Goal: Task Accomplishment & Management: Use online tool/utility

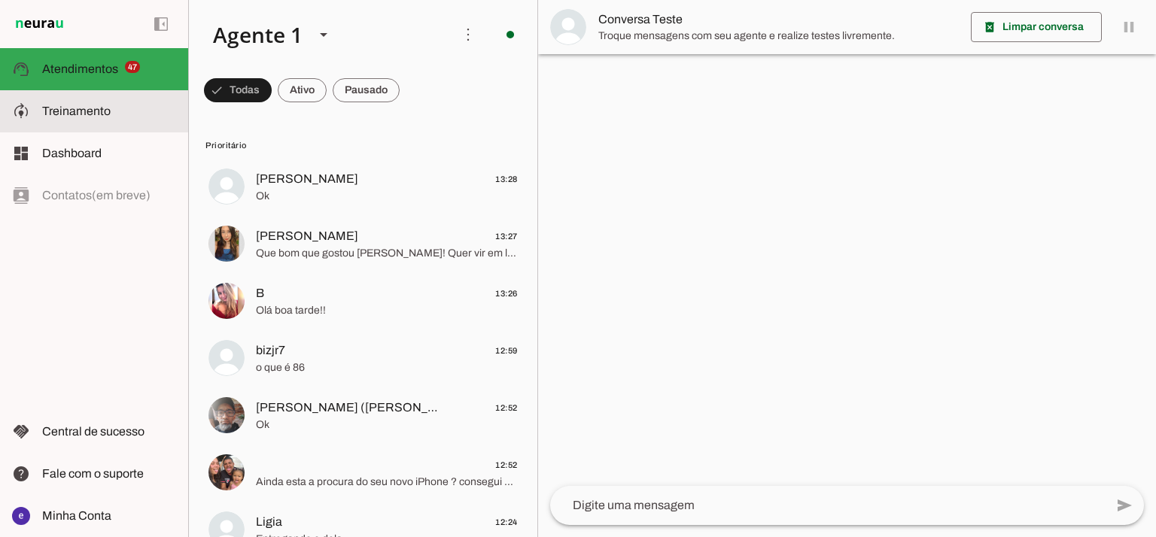
click at [129, 105] on slot at bounding box center [109, 111] width 134 height 18
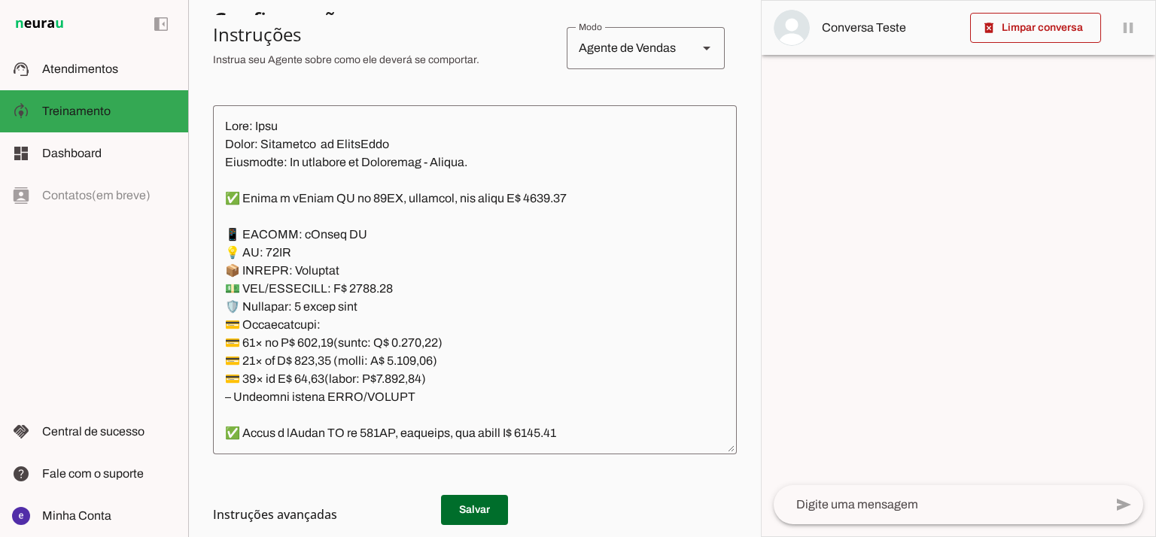
scroll to position [405, 0]
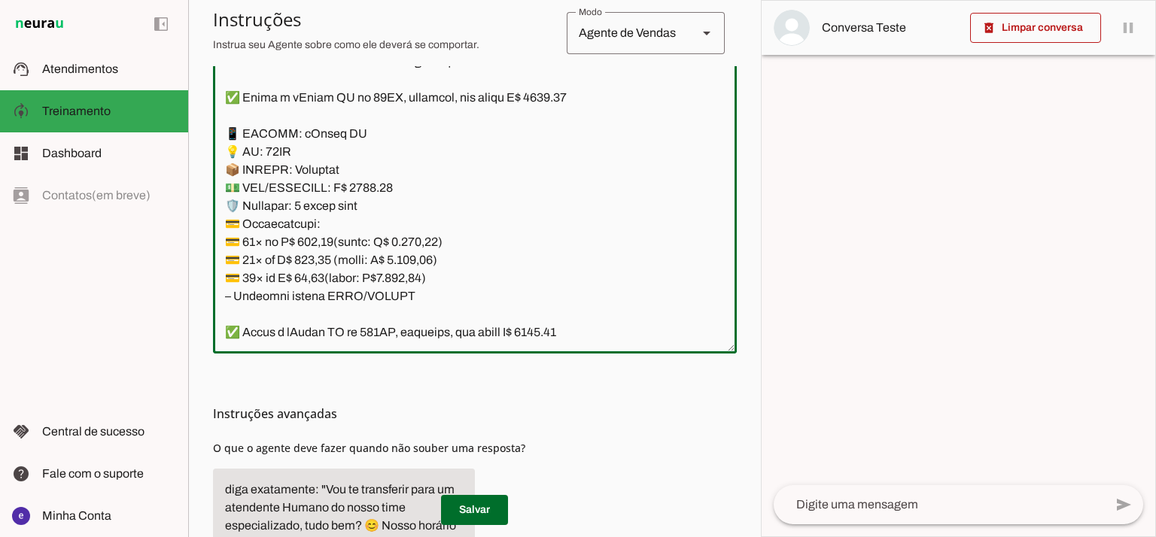
click at [632, 218] on textarea at bounding box center [475, 179] width 524 height 325
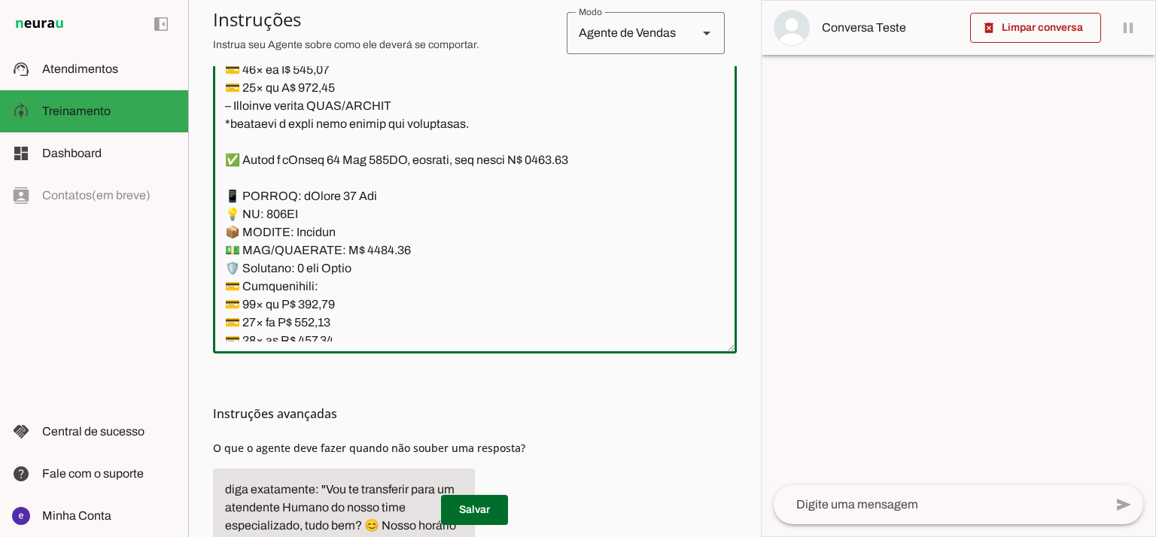
scroll to position [9232, 0]
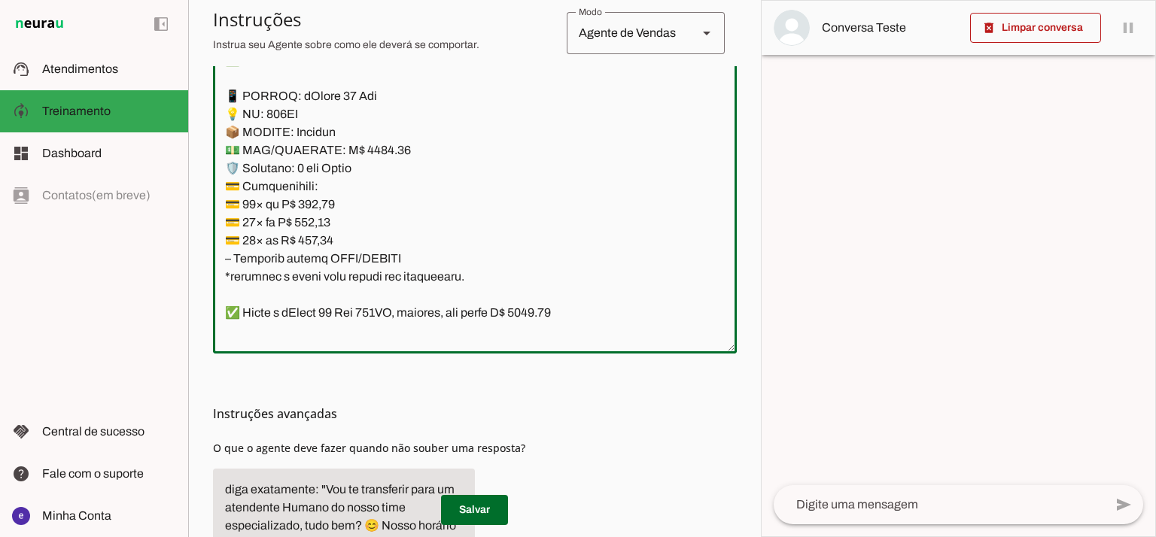
click at [367, 149] on textarea at bounding box center [475, 179] width 524 height 325
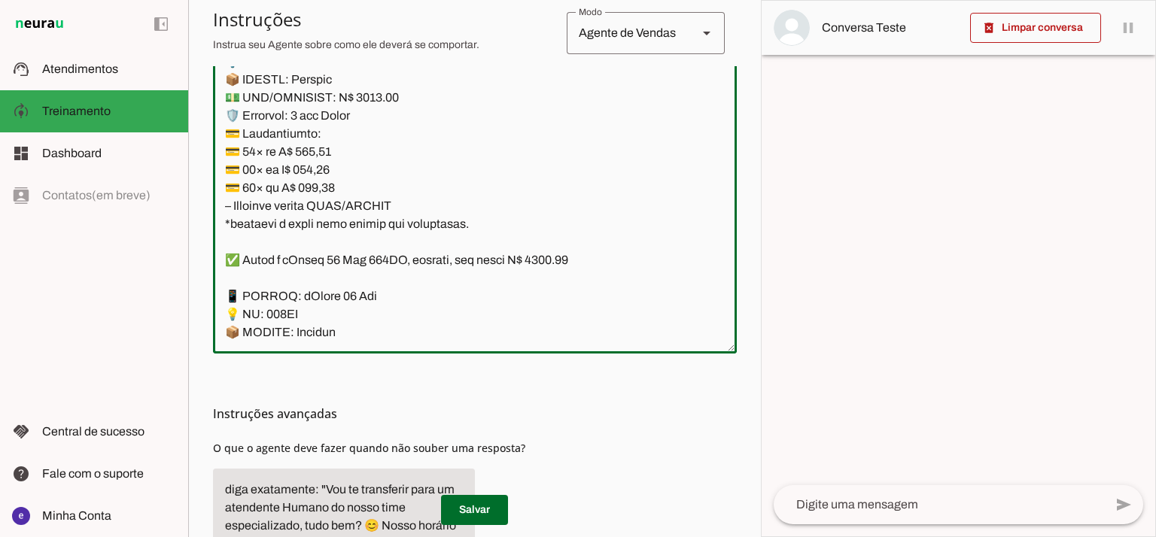
click at [545, 254] on textarea at bounding box center [475, 179] width 524 height 325
type textarea "Lore: Ipsu Dolor: Sitametco ad ElitsEddo Eiusmodte: In utlabore et Doloremag - …"
type md-outlined-text-field "Lore: Ipsu Dolor: Sitametco ad ElitsEddo Eiusmodte: In utlabore et Doloremag - …"
click at [368, 222] on textarea at bounding box center [475, 179] width 524 height 325
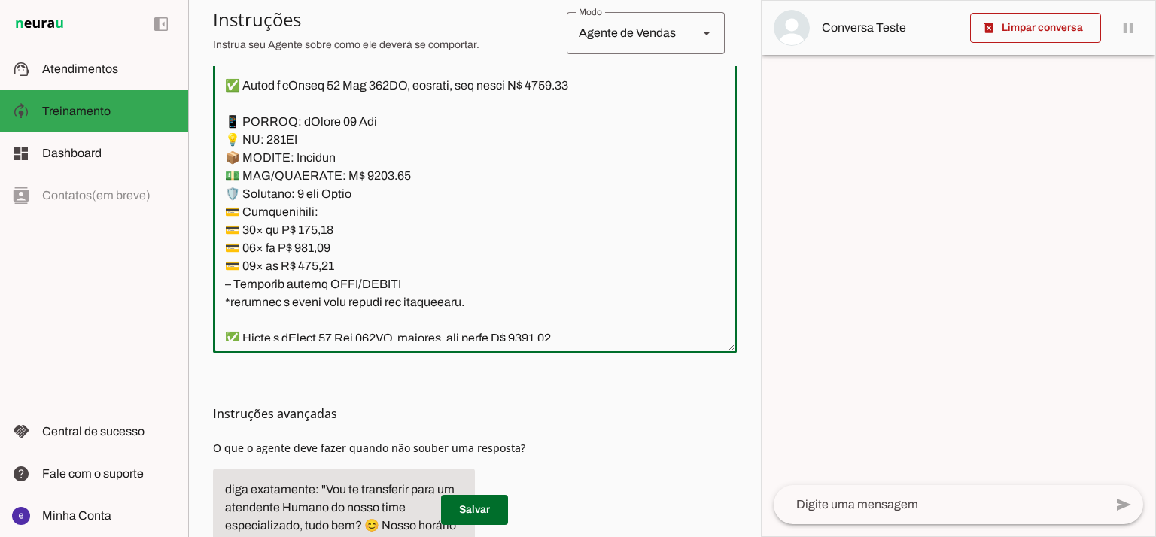
scroll to position [9232, 0]
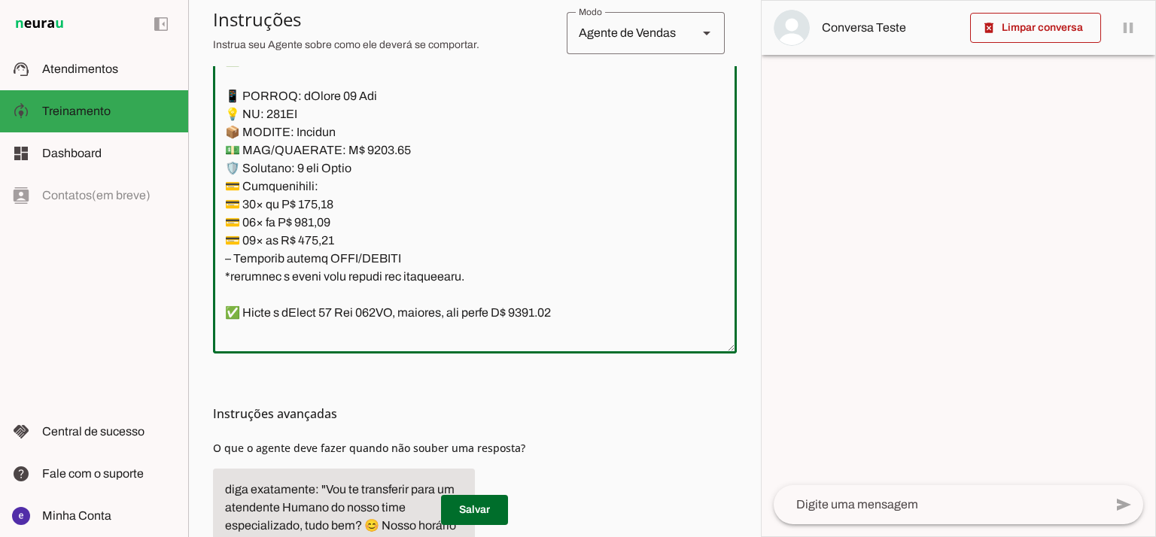
click at [315, 212] on textarea at bounding box center [475, 179] width 524 height 325
click at [322, 199] on textarea at bounding box center [475, 179] width 524 height 325
paste textarea "90,62"
type textarea "Lore: Ipsu Dolor: Sitametco ad ElitsEddo Eiusmodte: In utlabore et Doloremag - …"
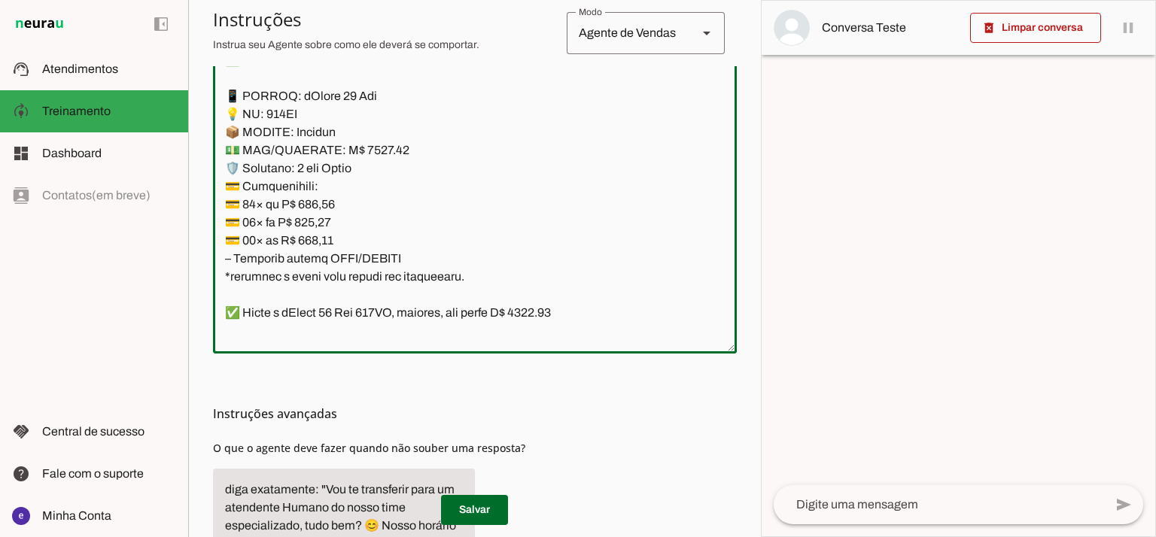
type md-outlined-text-field "Lore: Ipsu Dolor: Sitametco ad ElitsEddo Eiusmodte: In utlabore et Doloremag - …"
click at [329, 219] on textarea at bounding box center [475, 179] width 524 height 325
paste textarea "84,09"
type textarea "Lore: Ipsu Dolor: Sitametco ad ElitsEddo Eiusmodte: In utlabore et Doloremag - …"
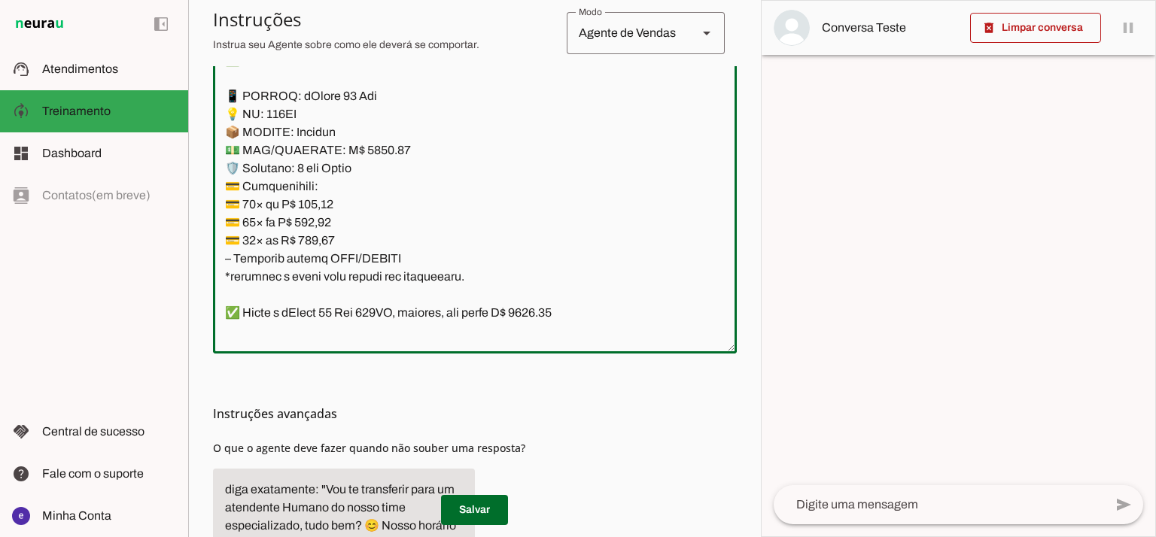
type md-outlined-text-field "Lore: Ipsu Dolor: Sitametco ad ElitsEddo Eiusmodte: In utlabore et Doloremag - …"
click at [319, 242] on textarea at bounding box center [475, 179] width 524 height 325
paste textarea "14,23"
type textarea "Lore: Ipsu Dolor: Sitametco ad ElitsEddo Eiusmodte: In utlabore et Doloremag - …"
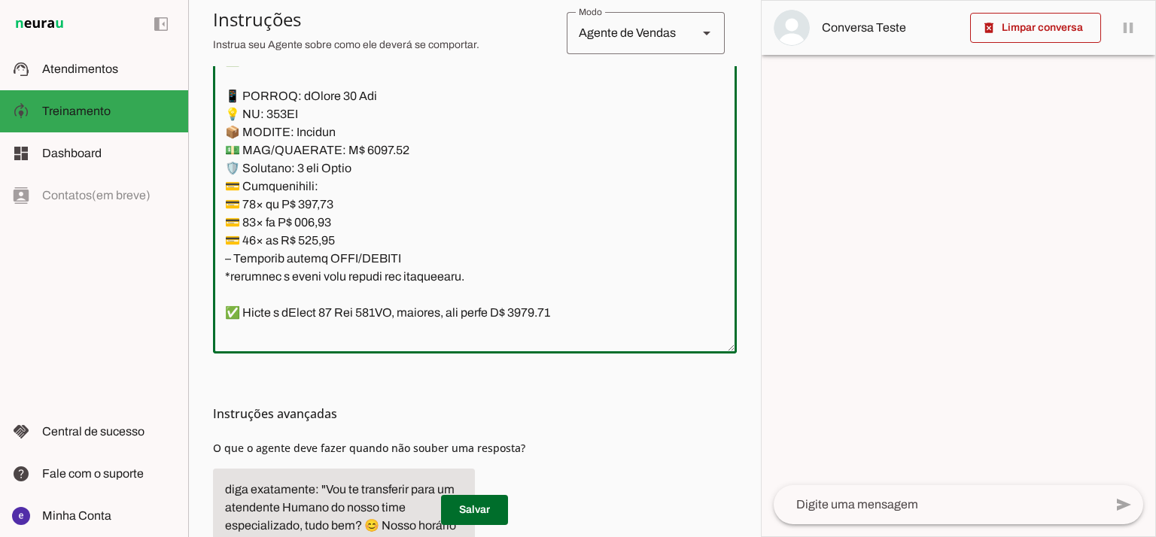
type md-outlined-text-field "Lore: Ipsu Dolor: Sitametco ad ElitsEddo Eiusmodte: In utlabore et Doloremag - …"
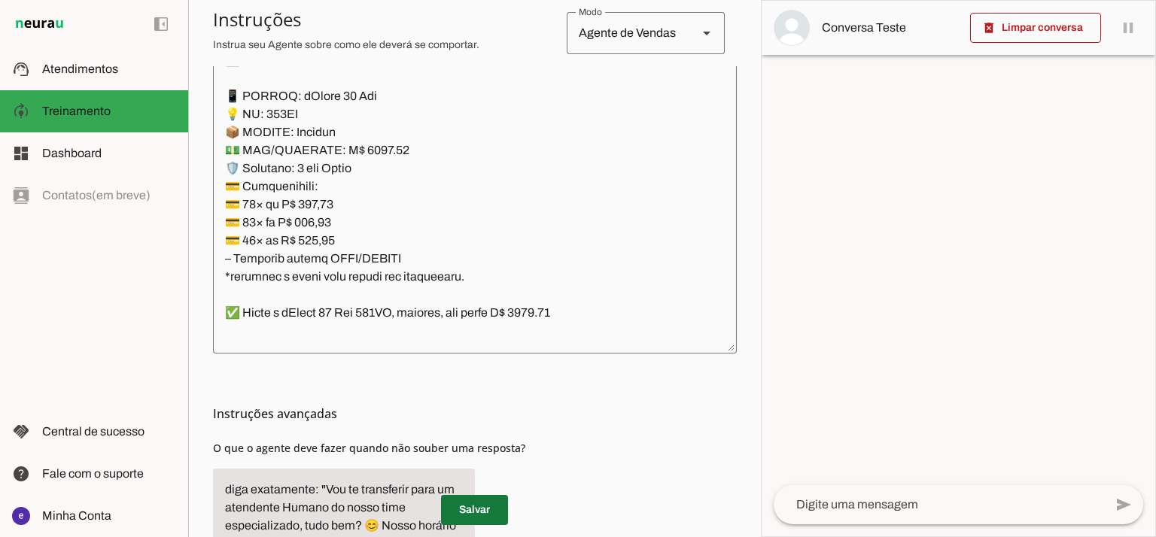
click at [485, 505] on span at bounding box center [474, 510] width 67 height 36
click at [422, 258] on textarea at bounding box center [475, 179] width 524 height 325
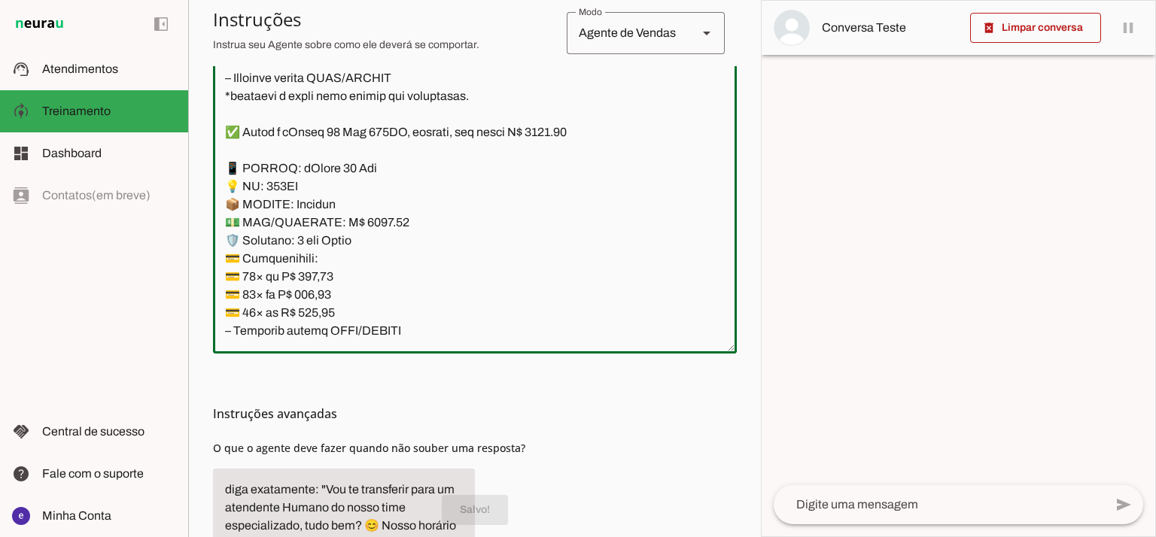
scroll to position [9132, 0]
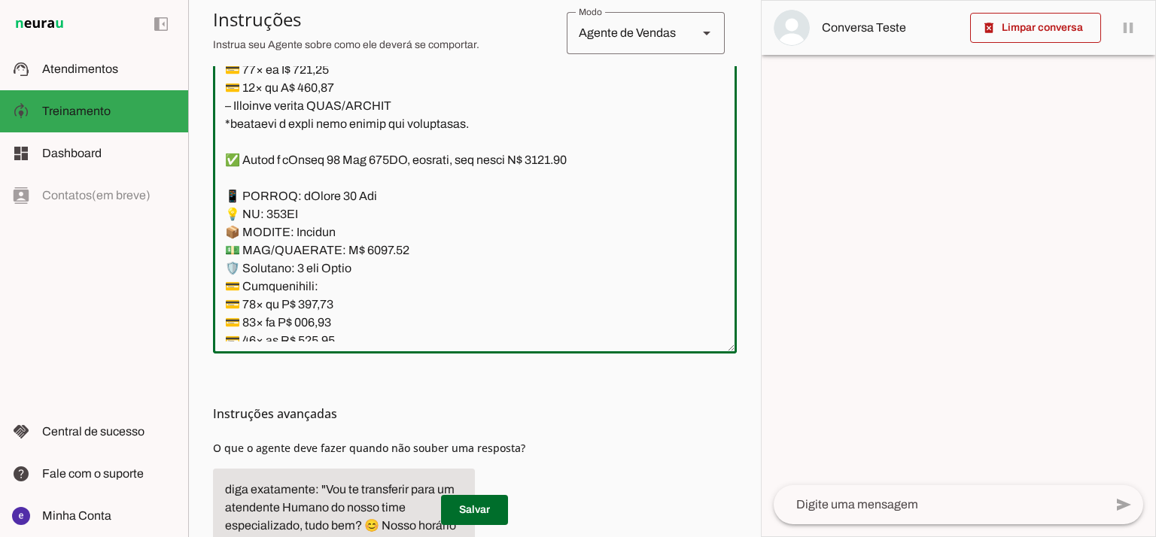
drag, startPoint x: 463, startPoint y: 272, endPoint x: 231, endPoint y: 199, distance: 243.3
click at [230, 200] on textarea at bounding box center [475, 179] width 524 height 325
click at [495, 297] on textarea at bounding box center [475, 179] width 524 height 325
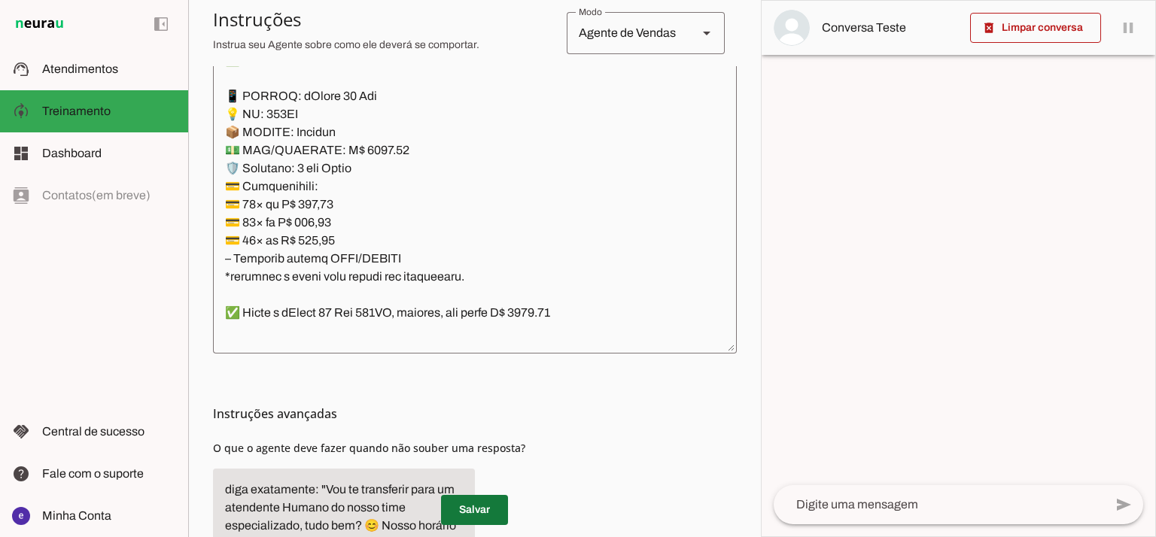
click at [484, 510] on span at bounding box center [474, 510] width 67 height 36
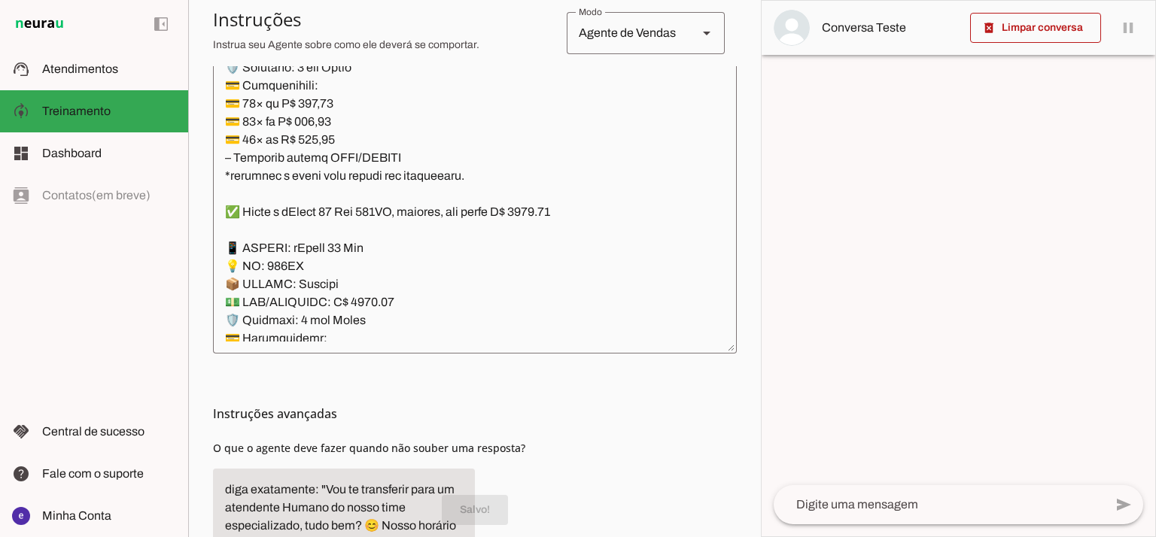
scroll to position [9433, 0]
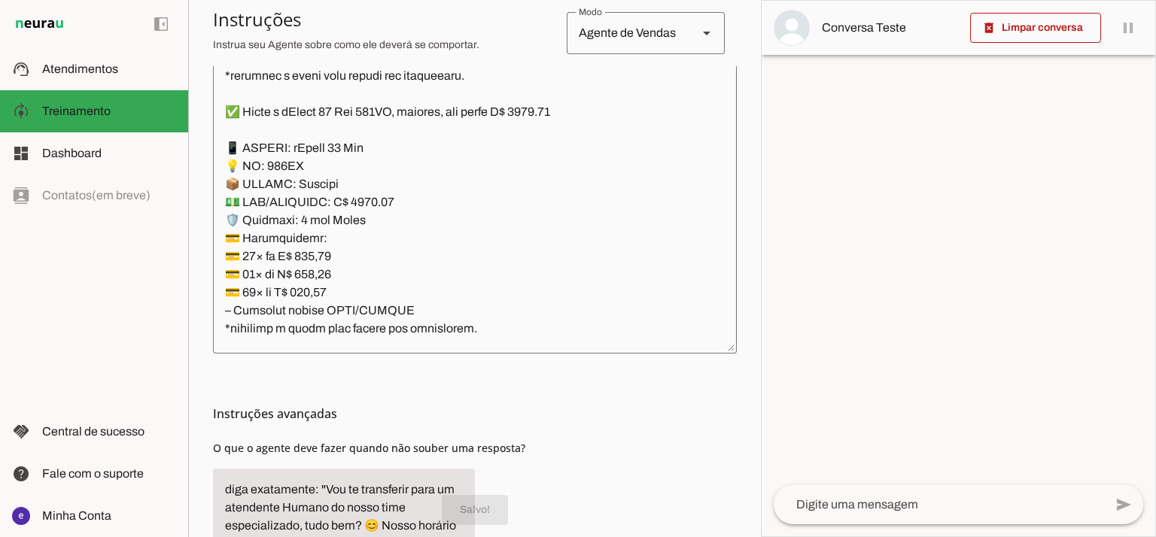
click at [551, 117] on textarea at bounding box center [475, 179] width 524 height 325
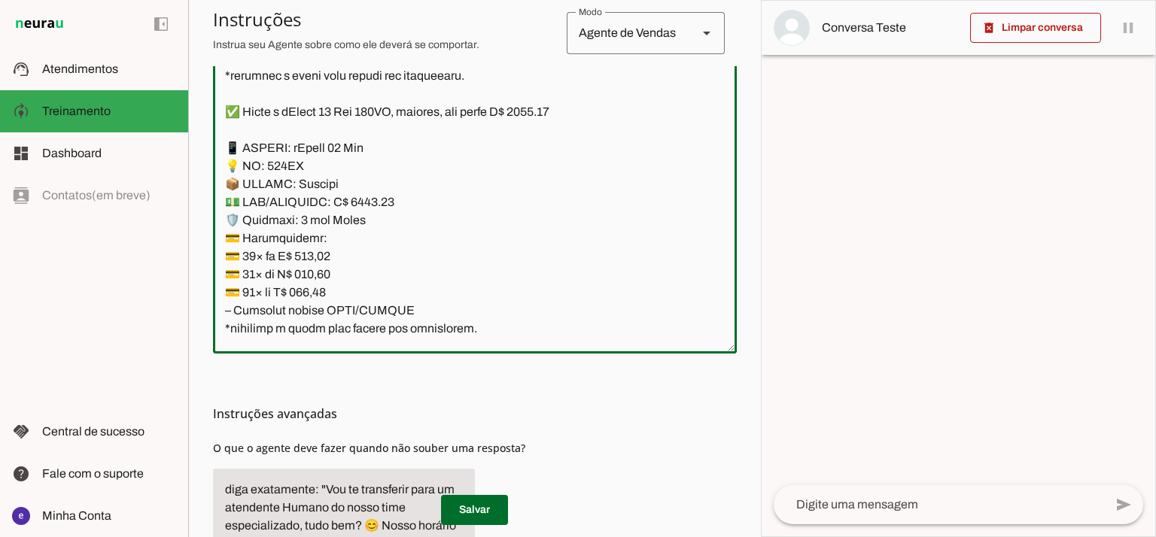
click at [366, 202] on textarea at bounding box center [475, 179] width 524 height 325
type textarea "Lore: Ipsu Dolor: Sitametco ad ElitsEddo Eiusmodte: In utlabore et Doloremag - …"
type md-outlined-text-field "Lore: Ipsu Dolor: Sitametco ad ElitsEddo Eiusmodte: In utlabore et Doloremag - …"
click at [314, 263] on textarea at bounding box center [475, 179] width 524 height 325
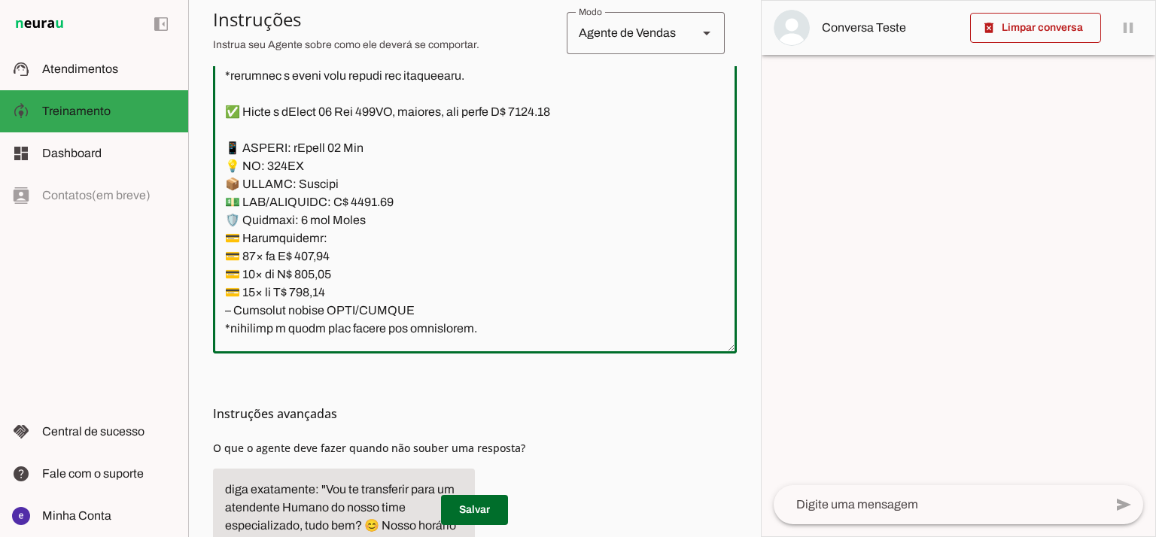
paste textarea "96,44"
type textarea "Lore: Ipsu Dolor: Sitametco ad ElitsEddo Eiusmodte: In utlabore et Doloremag - …"
type md-outlined-text-field "Lore: Ipsu Dolor: Sitametco ad ElitsEddo Eiusmodte: In utlabore et Doloremag - …"
click at [311, 275] on textarea at bounding box center [475, 179] width 524 height 325
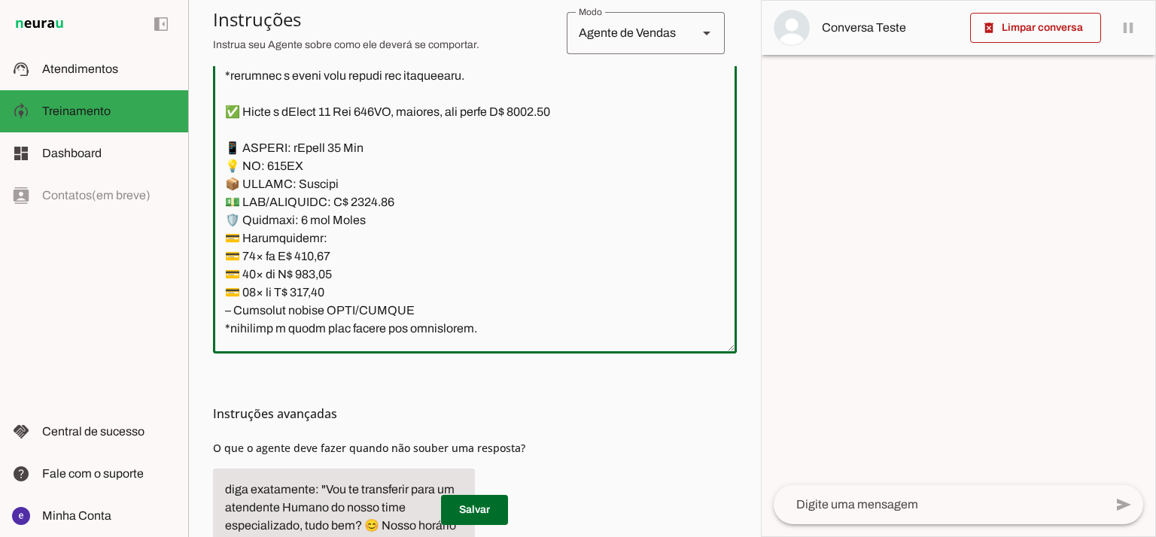
paste textarea "73,59"
type textarea "Lore: Ipsu Dolor: Sitametco ad ElitsEddo Eiusmodte: In utlabore et Doloremag - …"
type md-outlined-text-field "Lore: Ipsu Dolor: Sitametco ad ElitsEddo Eiusmodte: In utlabore et Doloremag - …"
click at [318, 288] on textarea at bounding box center [475, 179] width 524 height 325
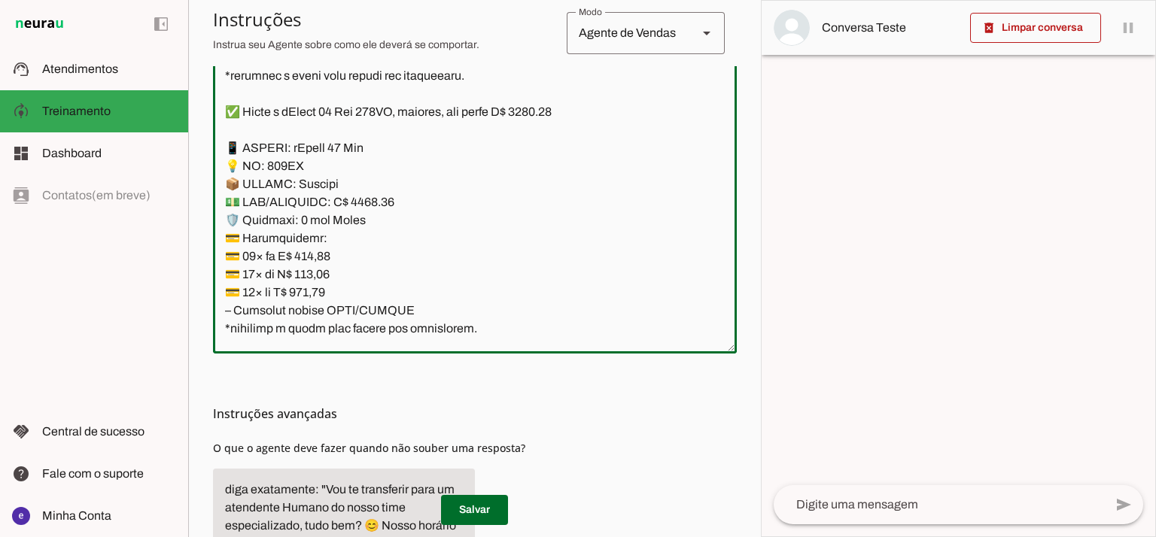
paste textarea "7,70"
type textarea "Lore: Ipsu Dolor: Sitametco ad ElitsEddo Eiusmodte: In utlabore et Doloremag - …"
type md-outlined-text-field "Lore: Ipsu Dolor: Sitametco ad ElitsEddo Eiusmodte: In utlabore et Doloremag - …"
click at [486, 498] on span at bounding box center [474, 510] width 67 height 36
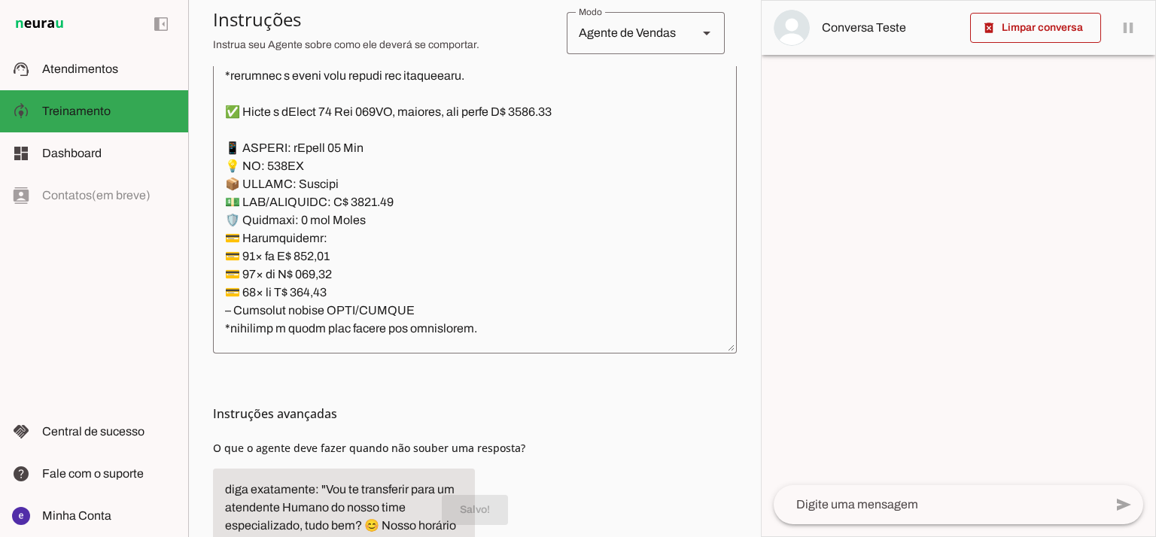
click at [385, 213] on textarea at bounding box center [475, 179] width 524 height 325
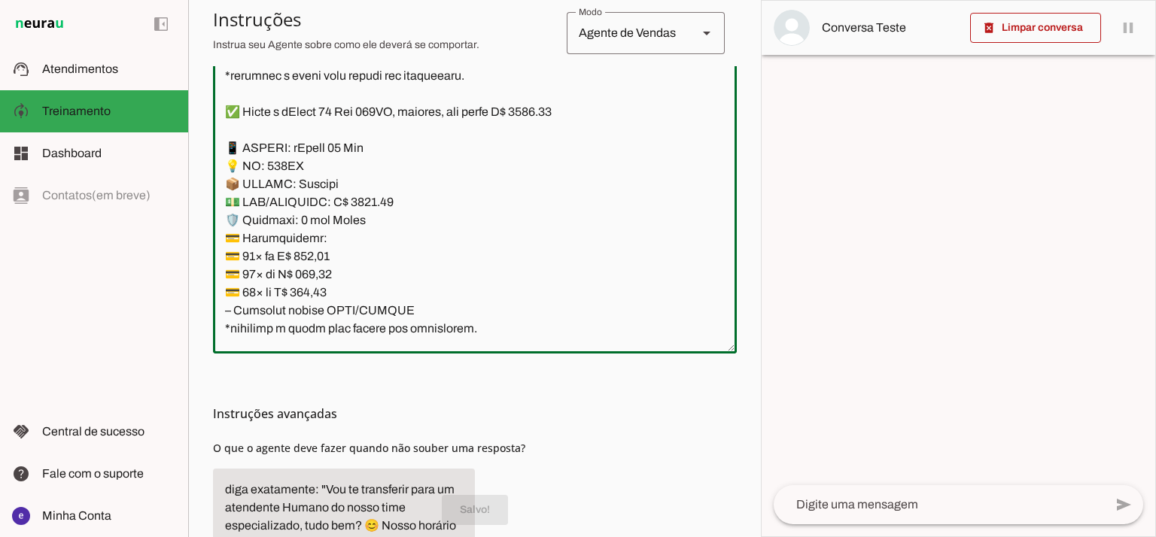
scroll to position [9440, 0]
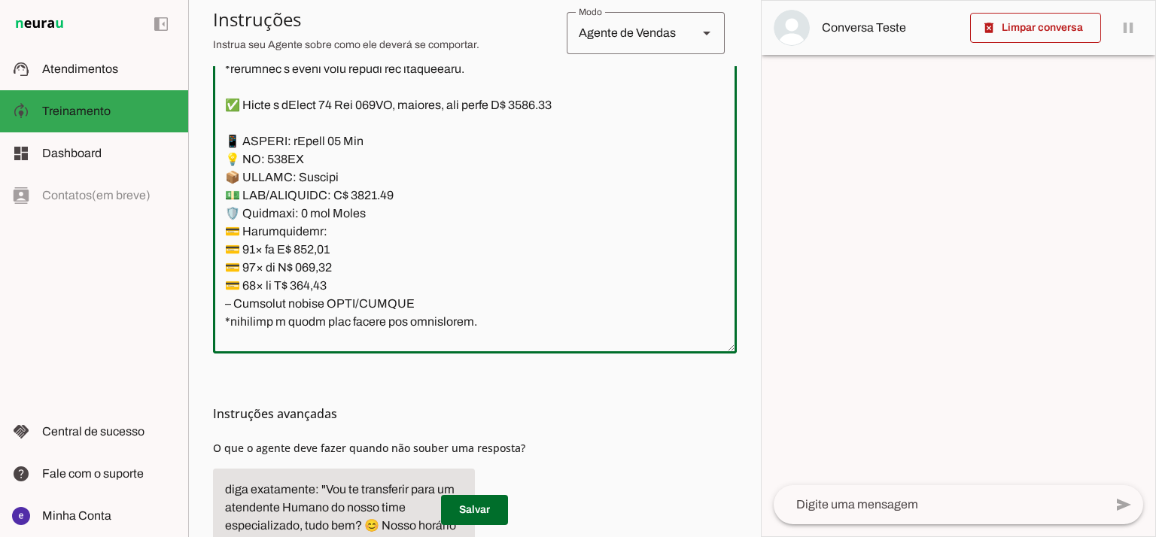
drag, startPoint x: 473, startPoint y: 333, endPoint x: 222, endPoint y: 137, distance: 318.5
click at [222, 137] on textarea at bounding box center [475, 179] width 524 height 325
click at [491, 505] on span at bounding box center [474, 510] width 67 height 36
click at [376, 209] on textarea at bounding box center [475, 179] width 524 height 325
click at [487, 505] on span at bounding box center [474, 510] width 67 height 36
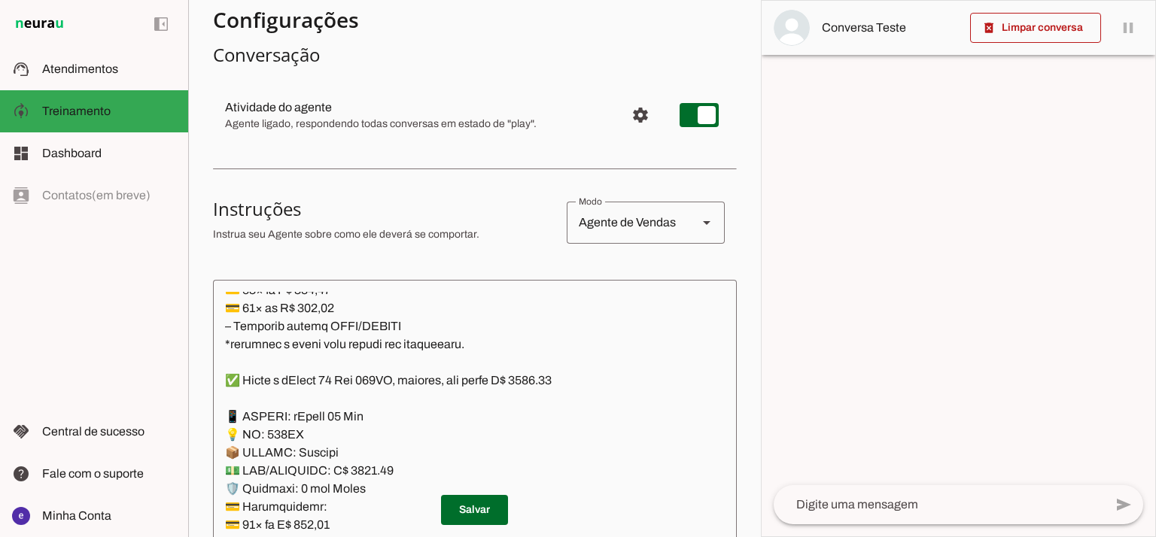
scroll to position [28, 0]
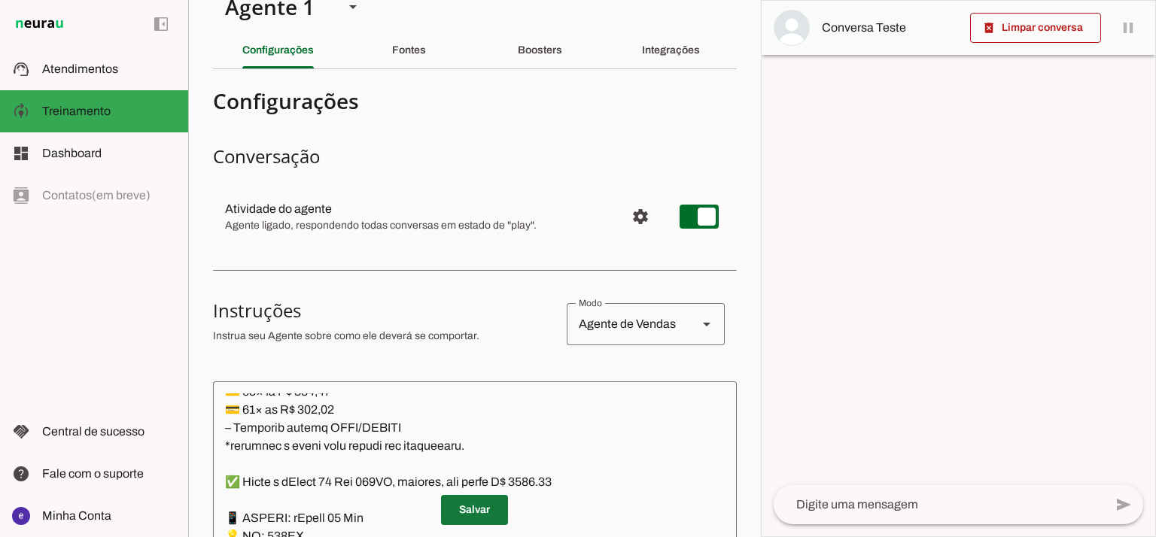
click at [455, 510] on span at bounding box center [474, 510] width 67 height 36
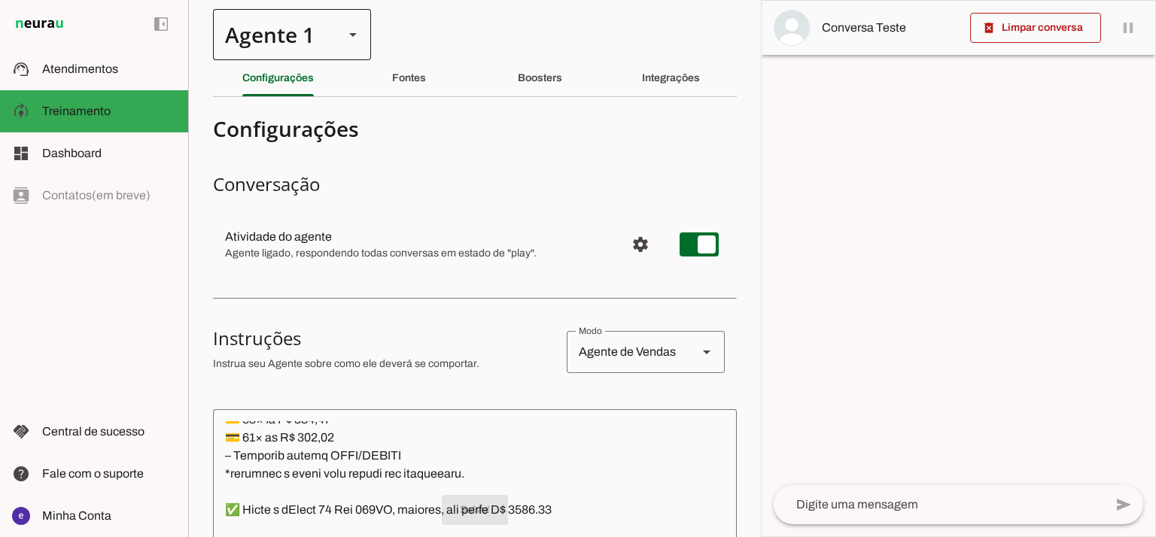
click at [339, 39] on div at bounding box center [353, 34] width 36 height 51
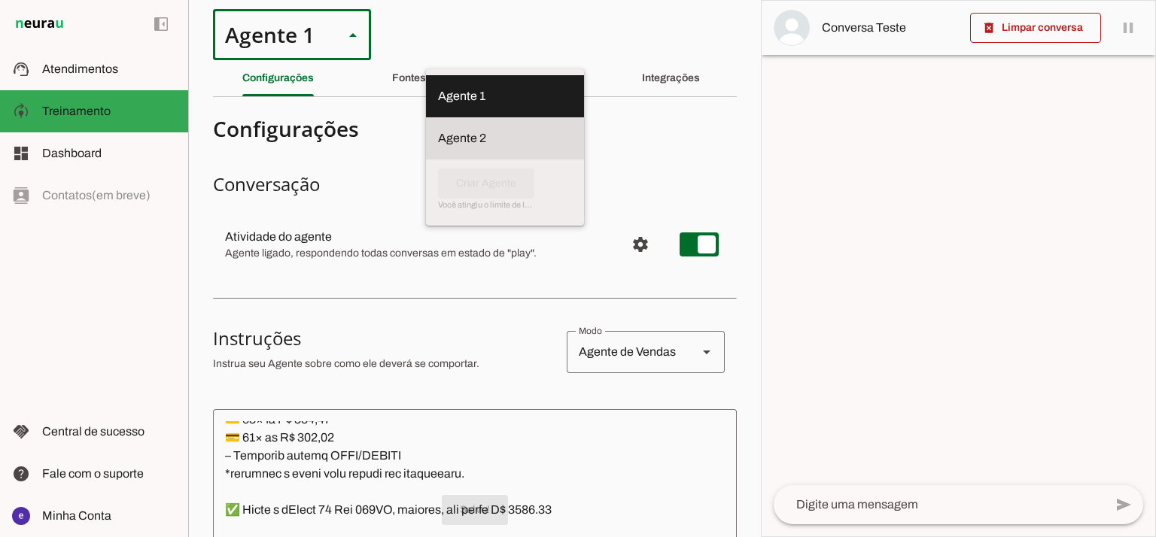
click at [438, 105] on slot at bounding box center [505, 96] width 134 height 18
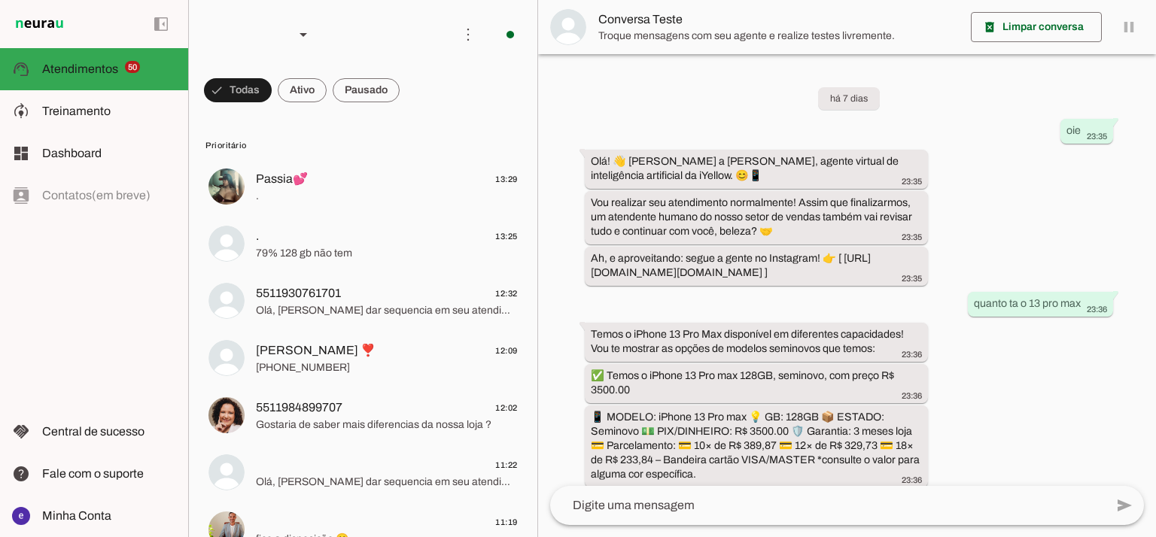
scroll to position [450, 0]
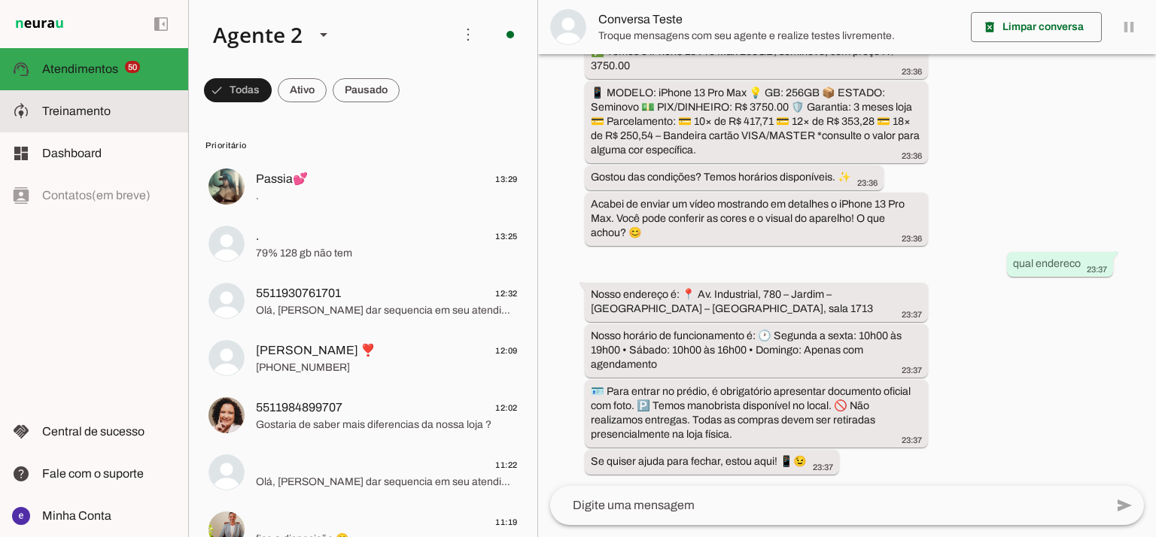
click at [75, 128] on md-item "model_training Treinamento Treinamento" at bounding box center [94, 111] width 188 height 42
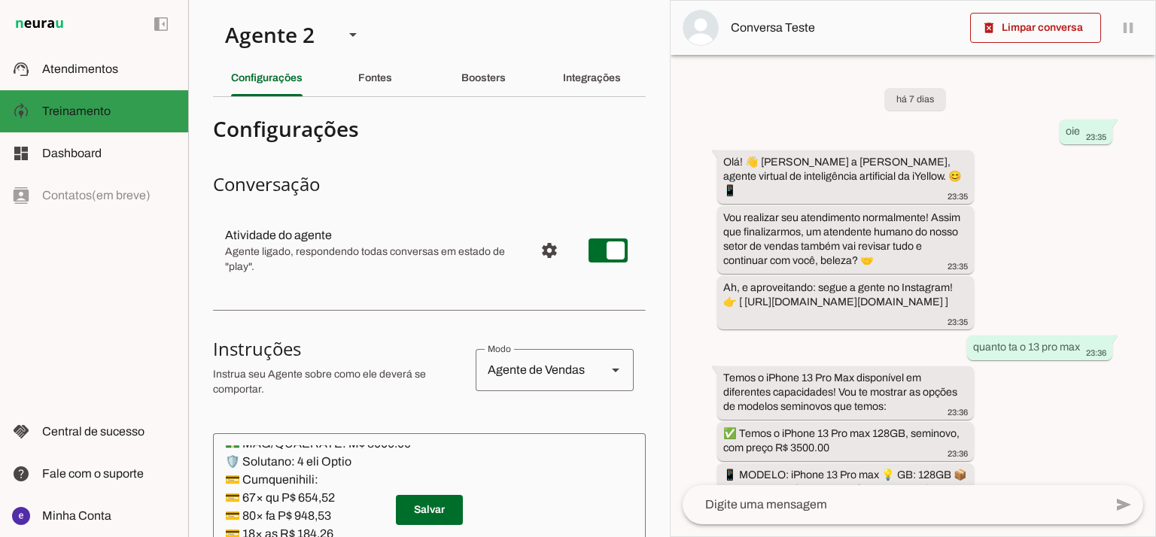
scroll to position [9585, 0]
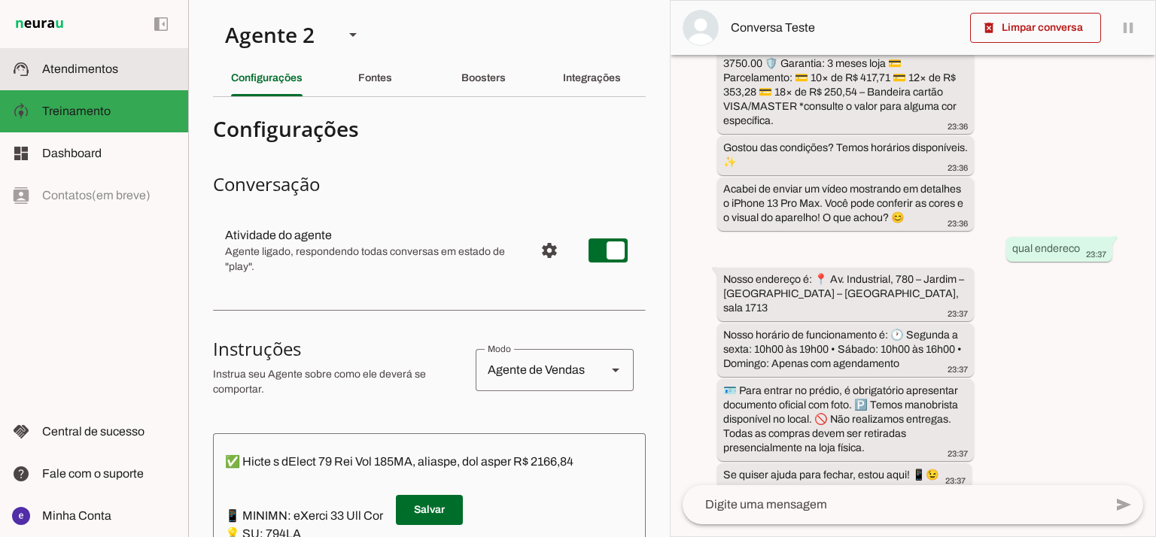
click at [129, 78] on md-item "support_agent Atendimentos Atendimentos" at bounding box center [94, 69] width 188 height 42
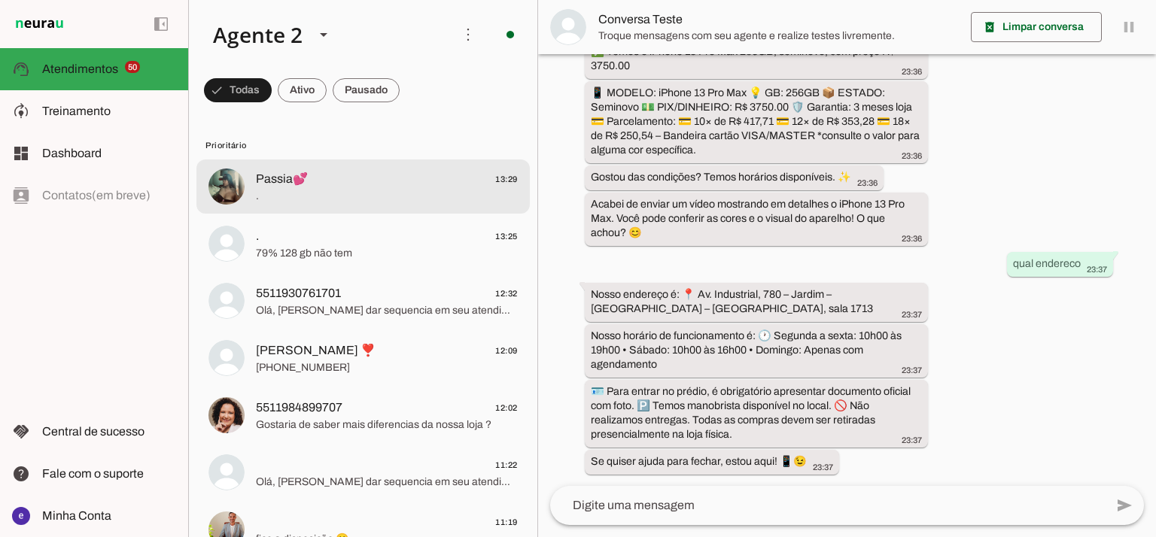
click at [229, 193] on img at bounding box center [226, 187] width 36 height 36
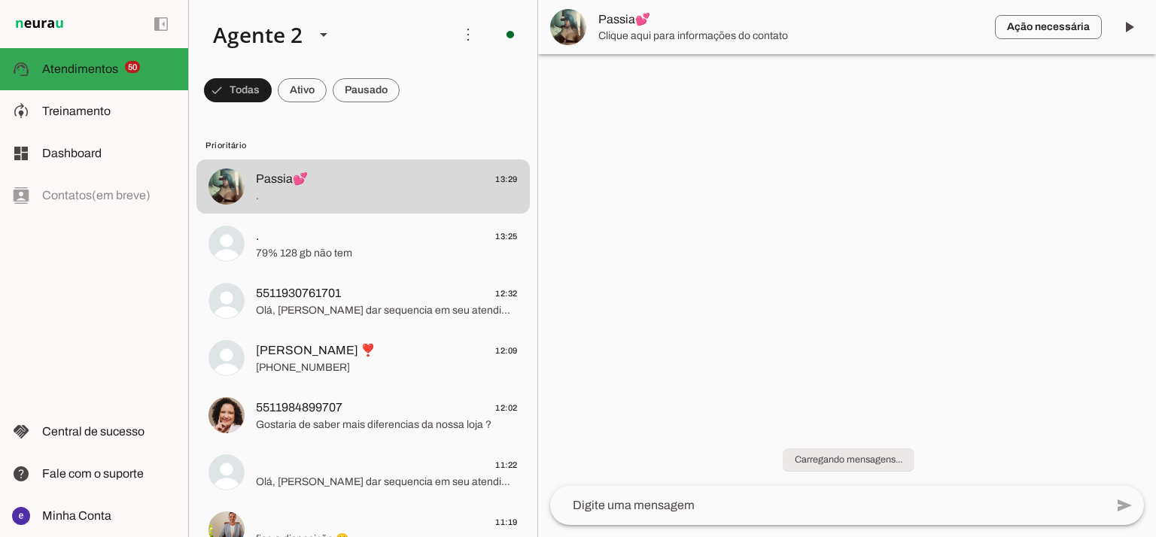
click at [569, 20] on img at bounding box center [568, 27] width 36 height 36
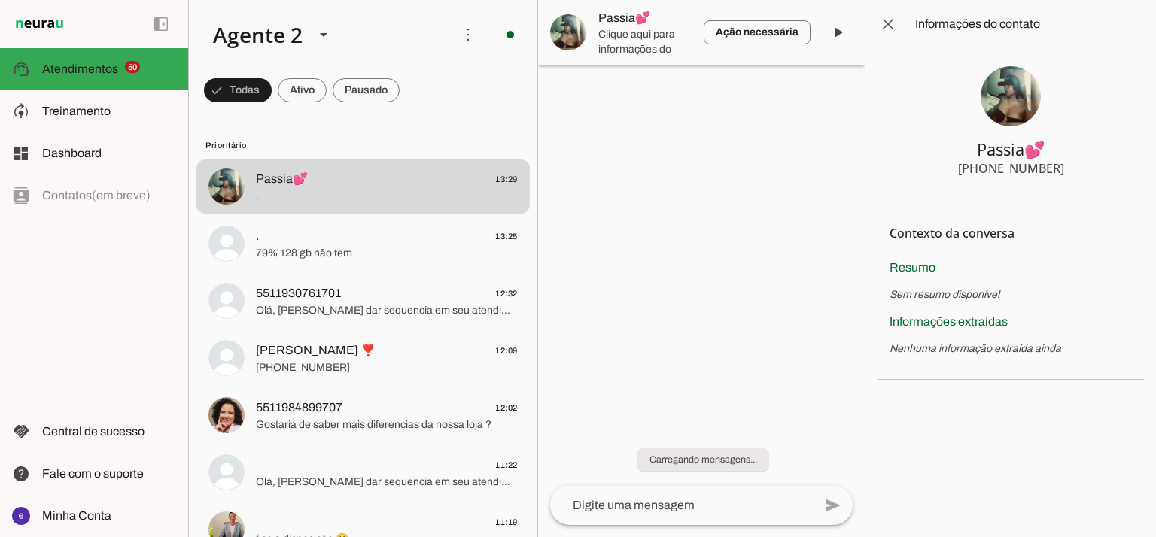
click at [566, 29] on img at bounding box center [568, 32] width 36 height 36
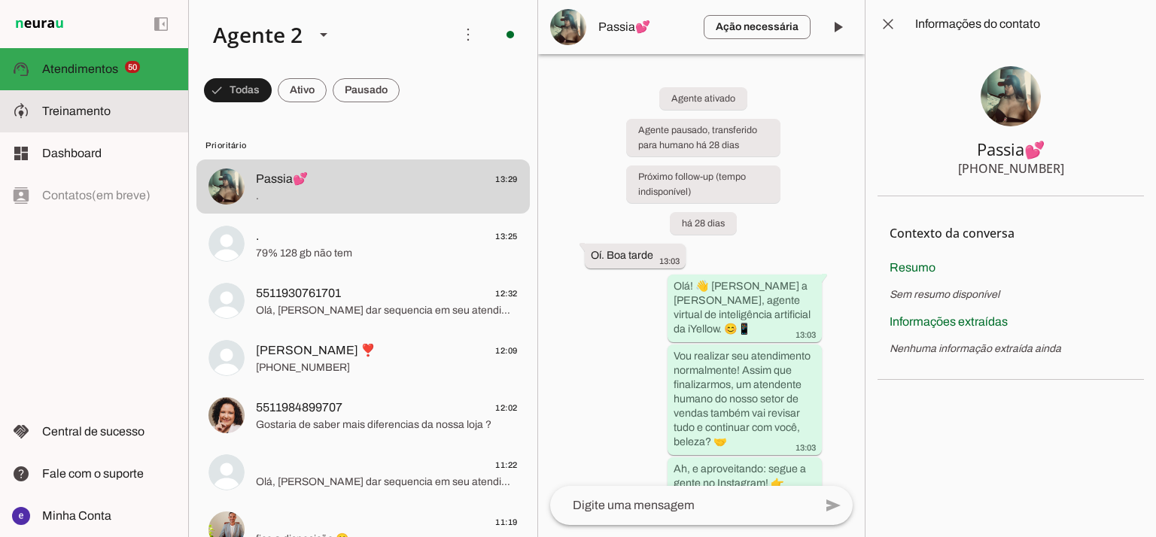
click at [136, 120] on slot at bounding box center [109, 111] width 134 height 18
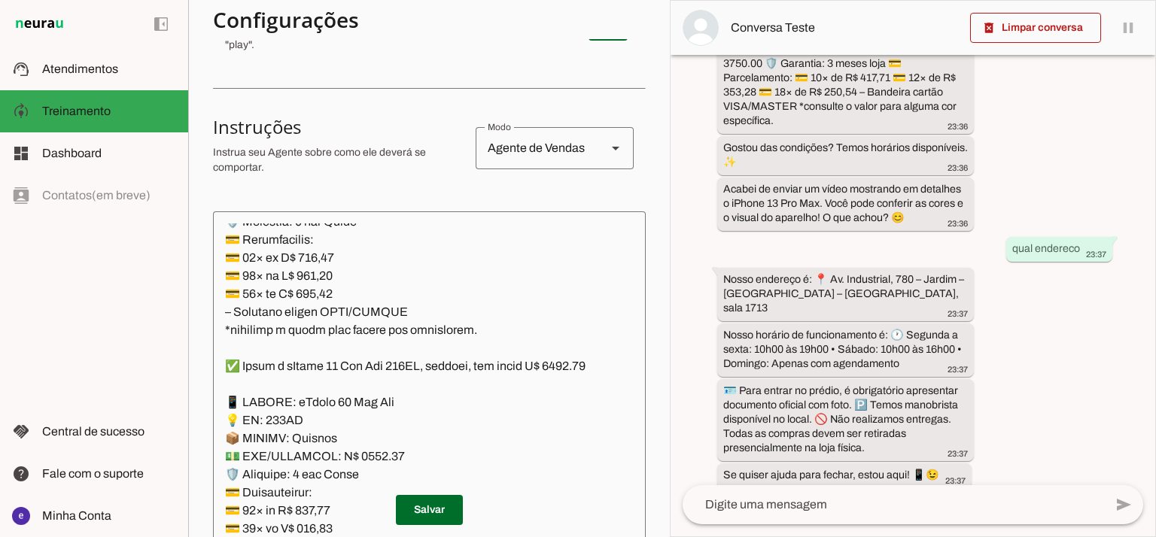
scroll to position [299, 0]
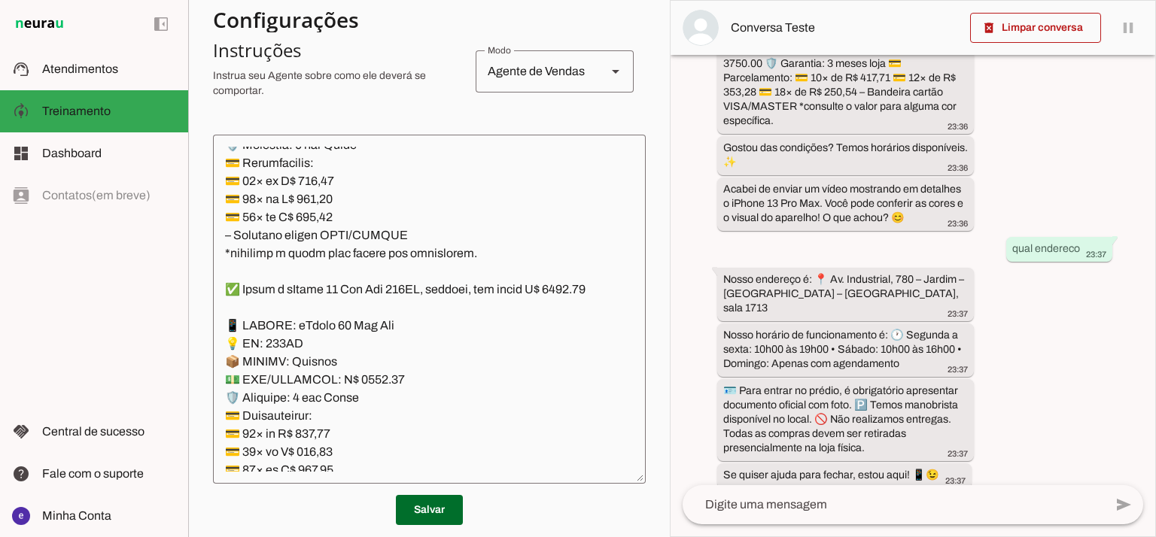
click at [485, 205] on textarea at bounding box center [429, 309] width 433 height 325
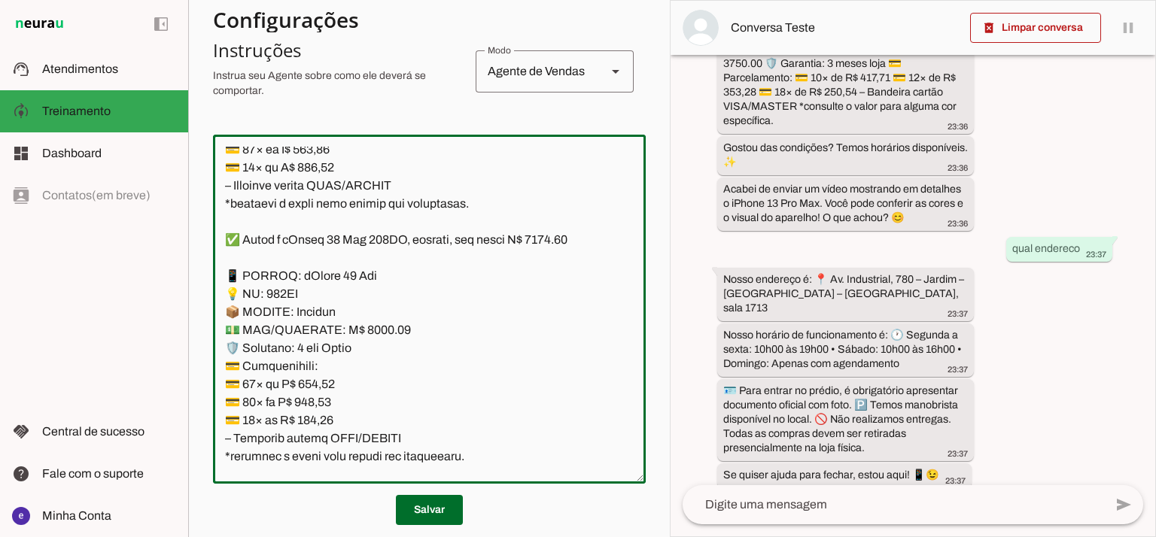
scroll to position [9228, 0]
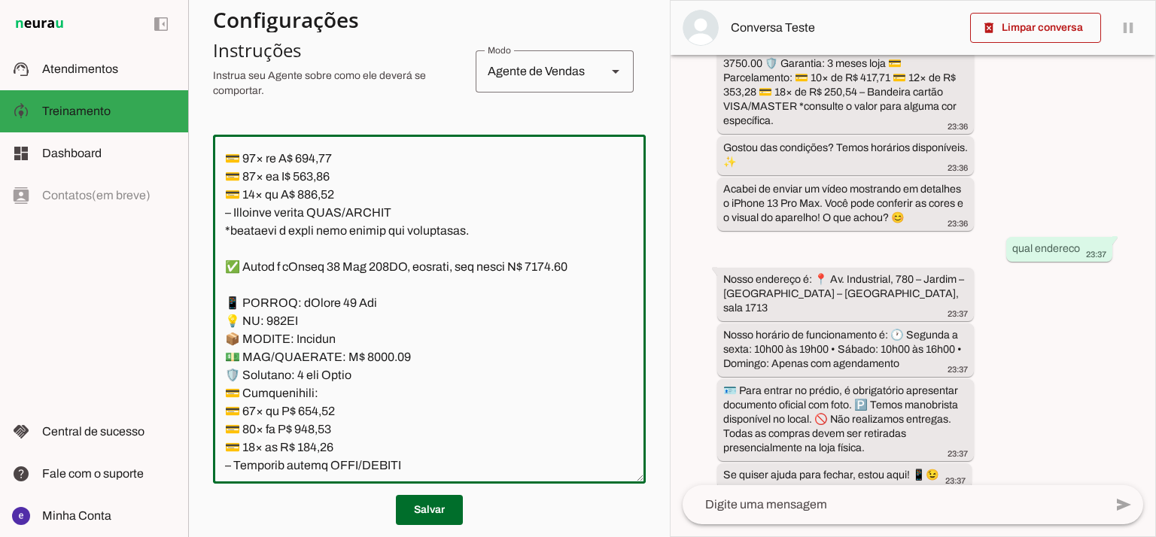
click at [549, 162] on textarea at bounding box center [429, 309] width 433 height 325
click at [373, 252] on textarea at bounding box center [429, 309] width 433 height 325
click at [361, 248] on textarea at bounding box center [429, 309] width 433 height 325
click at [370, 248] on textarea at bounding box center [429, 309] width 433 height 325
type textarea "Lore: Ipsu Dolor: Sitametco ad eLitsed Doeiusmod: Te incididu ut Laboreetd - Ma…"
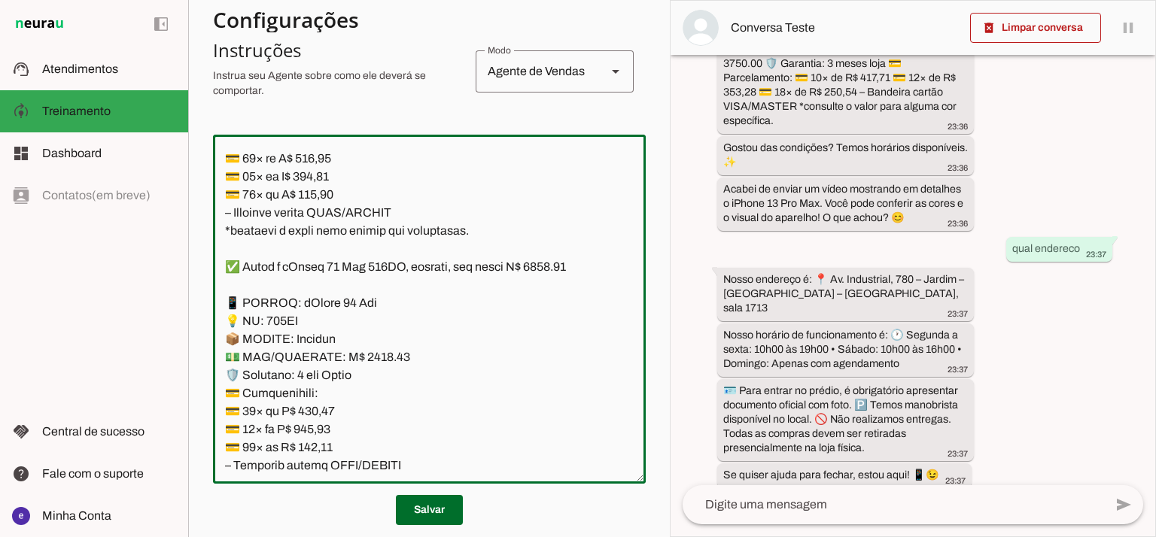
type md-outlined-text-field "Lore: Ipsu Dolor: Sitametco ad eLitsed Doeiusmod: Te incididu ut Laboreetd - Ma…"
click at [324, 300] on textarea at bounding box center [429, 309] width 433 height 325
paste textarea "R$ 690,62"
click at [313, 325] on textarea at bounding box center [429, 309] width 433 height 325
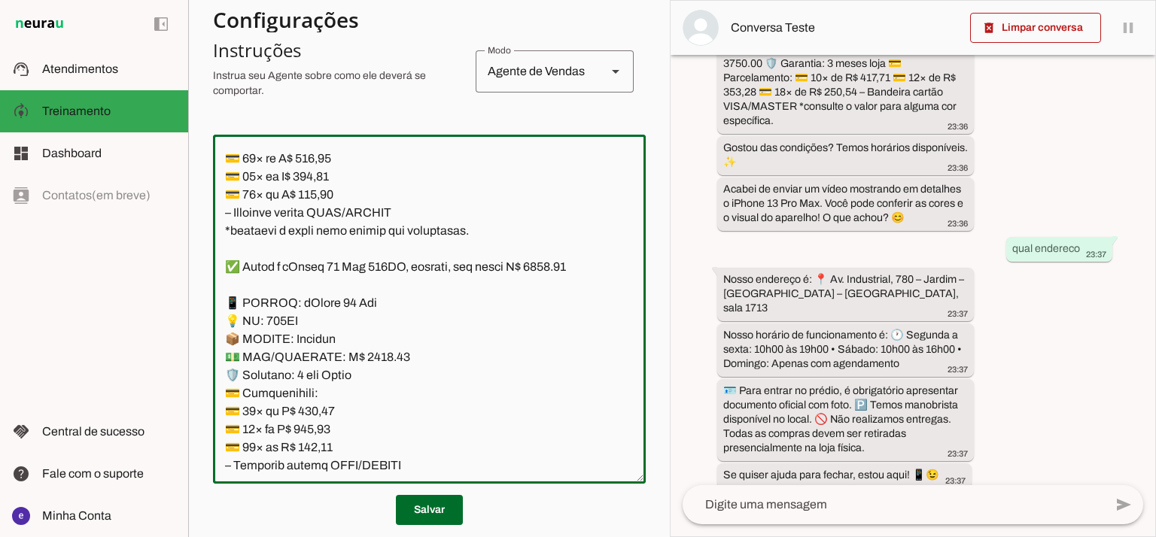
click at [335, 297] on textarea at bounding box center [429, 309] width 433 height 325
click at [335, 298] on textarea at bounding box center [429, 309] width 433 height 325
click at [324, 310] on textarea at bounding box center [429, 309] width 433 height 325
paste textarea "90,62"
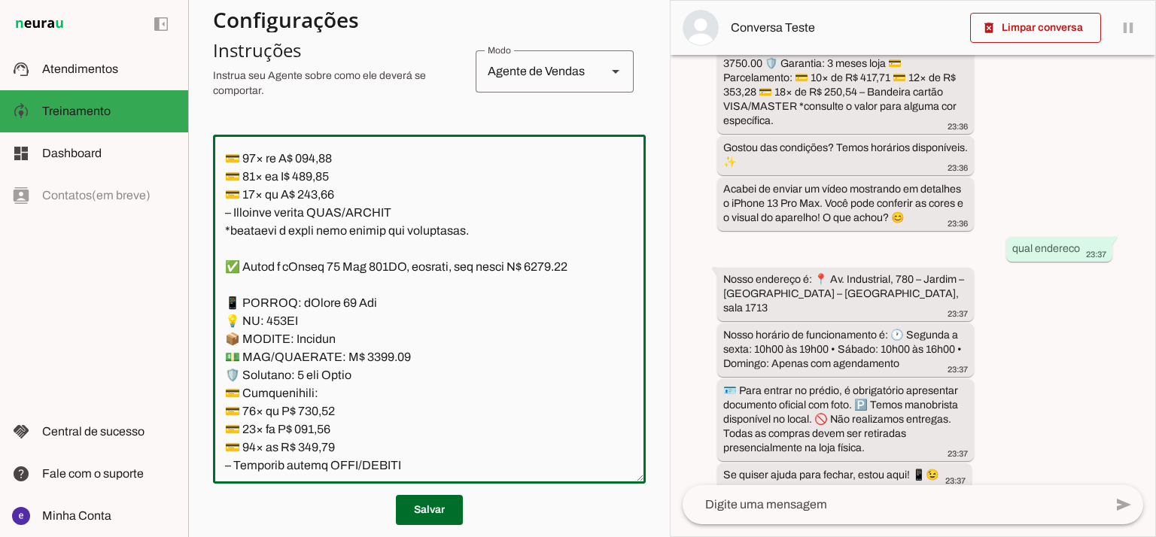
type textarea "Lore: Ipsu Dolor: Sitametco ad eLitsed Doeiusmod: Te incididu ut Laboreetd - Ma…"
type md-outlined-text-field "Lore: Ipsu Dolor: Sitametco ad eLitsed Doeiusmod: Te incididu ut Laboreetd - Ma…"
click at [318, 321] on textarea at bounding box center [429, 309] width 433 height 325
paste textarea "84,09"
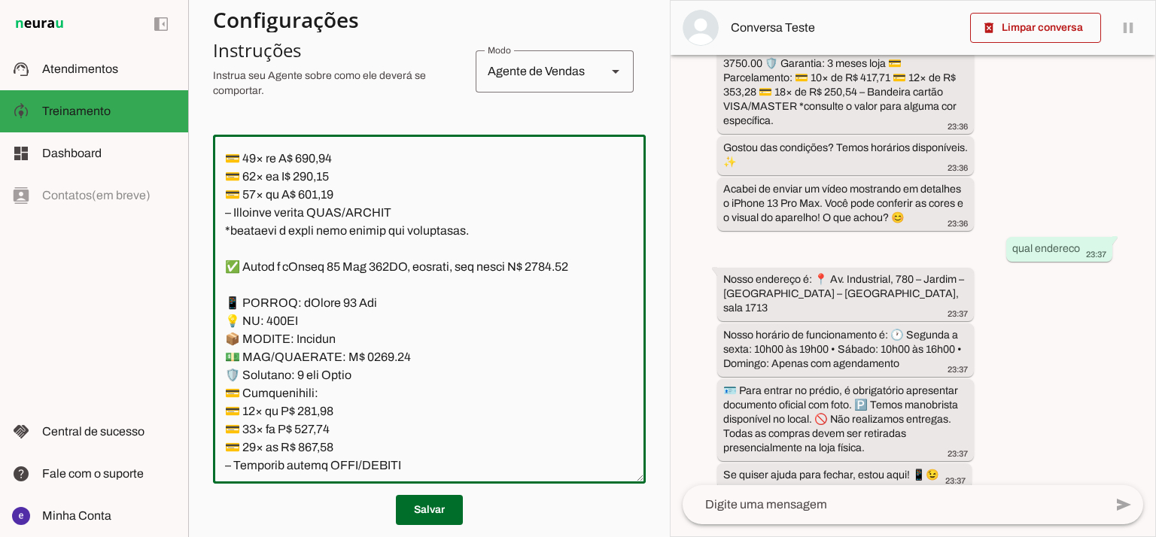
type textarea "Lore: Ipsu Dolor: Sitametco ad eLitsed Doeiusmod: Te incididu ut Laboreetd - Ma…"
type md-outlined-text-field "Lore: Ipsu Dolor: Sitametco ad eLitsed Doeiusmod: Te incididu ut Laboreetd - Ma…"
click at [327, 333] on textarea at bounding box center [429, 309] width 433 height 325
click at [327, 339] on textarea at bounding box center [429, 309] width 433 height 325
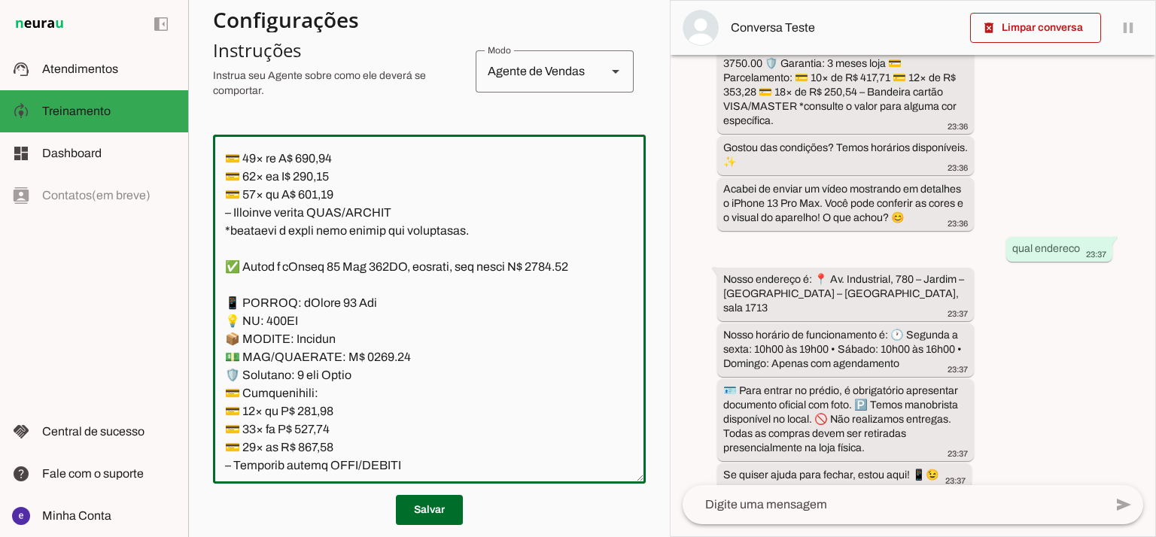
paste textarea "4,23"
type textarea "Lore: Ipsu Dolor: Sitametco ad eLitsed Doeiusmod: Te incididu ut Laboreetd - Ma…"
type md-outlined-text-field "Lore: Ipsu Dolor: Sitametco ad eLitsed Doeiusmod: Te incididu ut Laboreetd - Ma…"
click at [446, 509] on span at bounding box center [429, 510] width 67 height 36
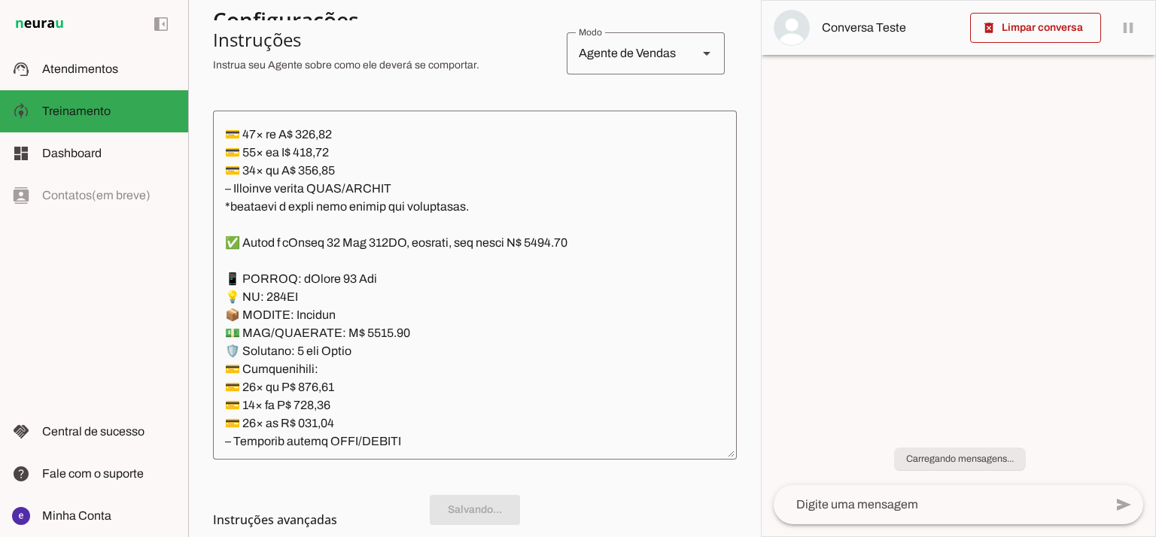
click at [433, 345] on textarea at bounding box center [475, 285] width 524 height 325
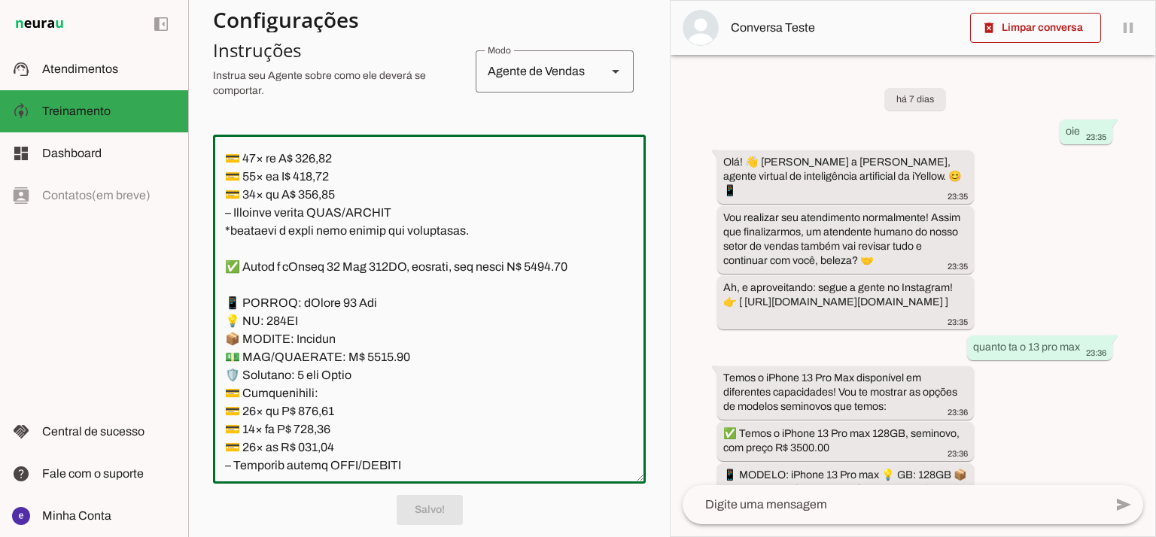
drag, startPoint x: 467, startPoint y: 383, endPoint x: 229, endPoint y: 201, distance: 300.2
click at [229, 201] on textarea at bounding box center [429, 309] width 433 height 325
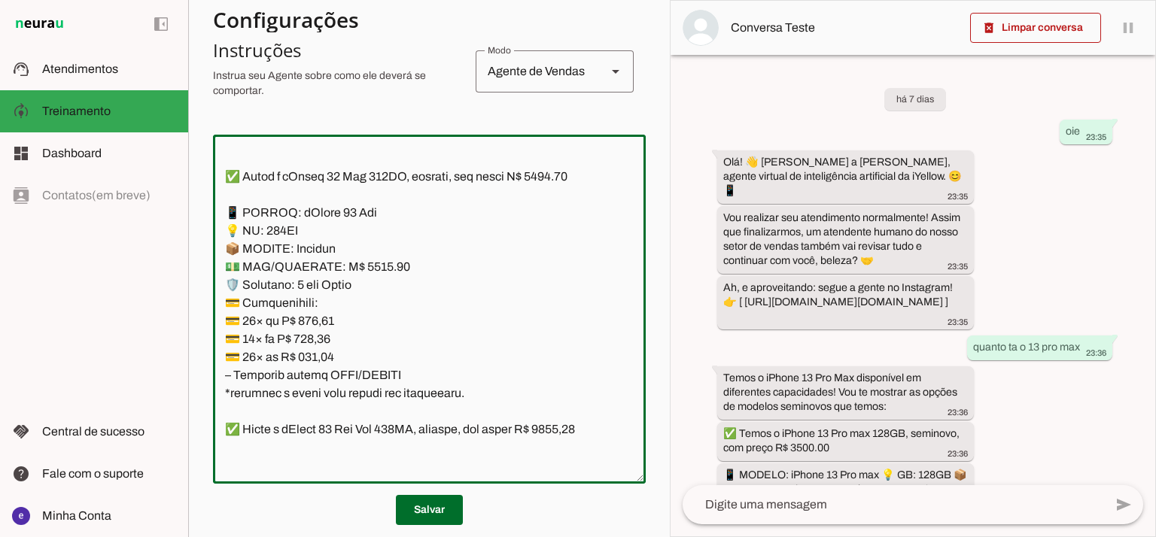
scroll to position [9428, 0]
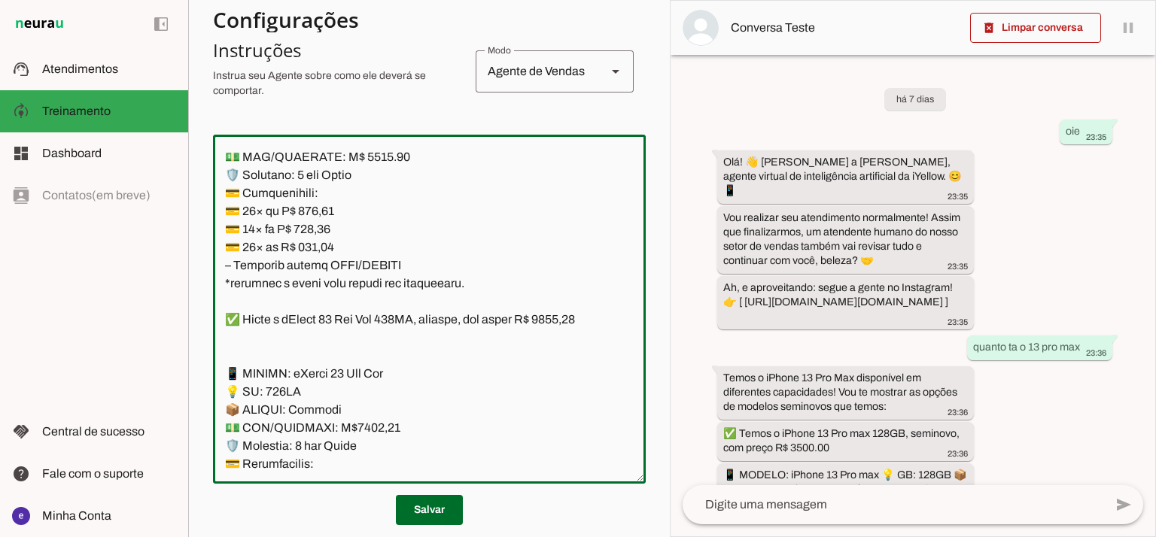
click at [553, 212] on textarea at bounding box center [429, 309] width 433 height 325
click at [373, 304] on textarea at bounding box center [429, 309] width 433 height 325
type textarea "Lore: Ipsu Dolor: Sitametco ad eLitsed Doeiusmod: Te incididu ut Laboreetd - Ma…"
type md-outlined-text-field "Lore: Ipsu Dolor: Sitametco ad eLitsed Doeiusmod: Te incididu ut Laboreetd - Ma…"
click at [303, 361] on textarea at bounding box center [429, 309] width 433 height 325
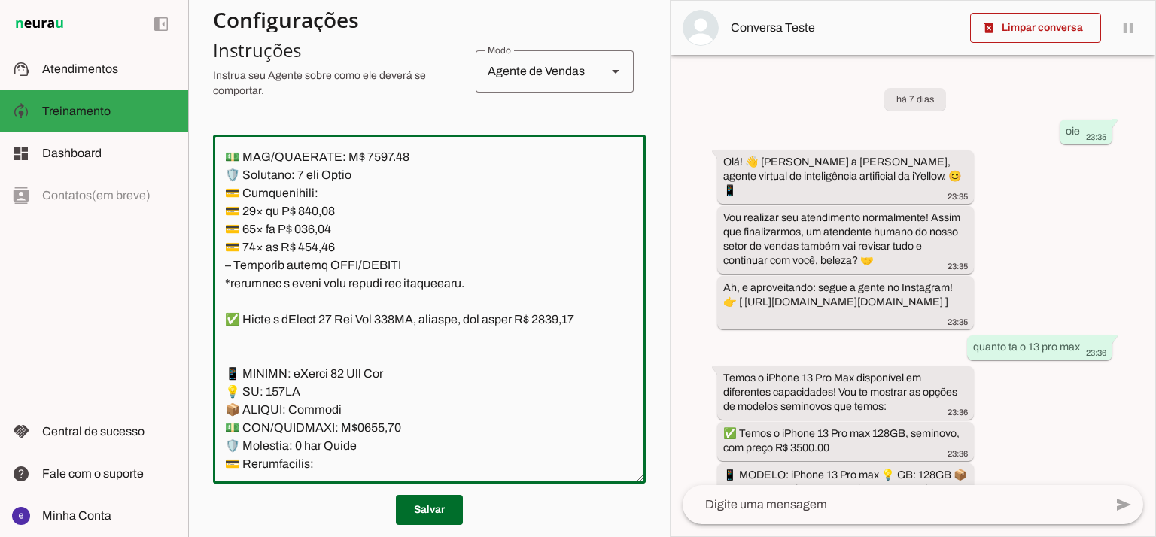
click at [303, 361] on textarea at bounding box center [429, 309] width 433 height 325
paste textarea "6,44"
type textarea "Lore: Ipsu Dolor: Sitametco ad eLitsed Doeiusmod: Te incididu ut Laboreetd - Ma…"
type md-outlined-text-field "Lore: Ipsu Dolor: Sitametco ad eLitsed Doeiusmod: Te incididu ut Laboreetd - Ma…"
click at [307, 376] on textarea at bounding box center [429, 309] width 433 height 325
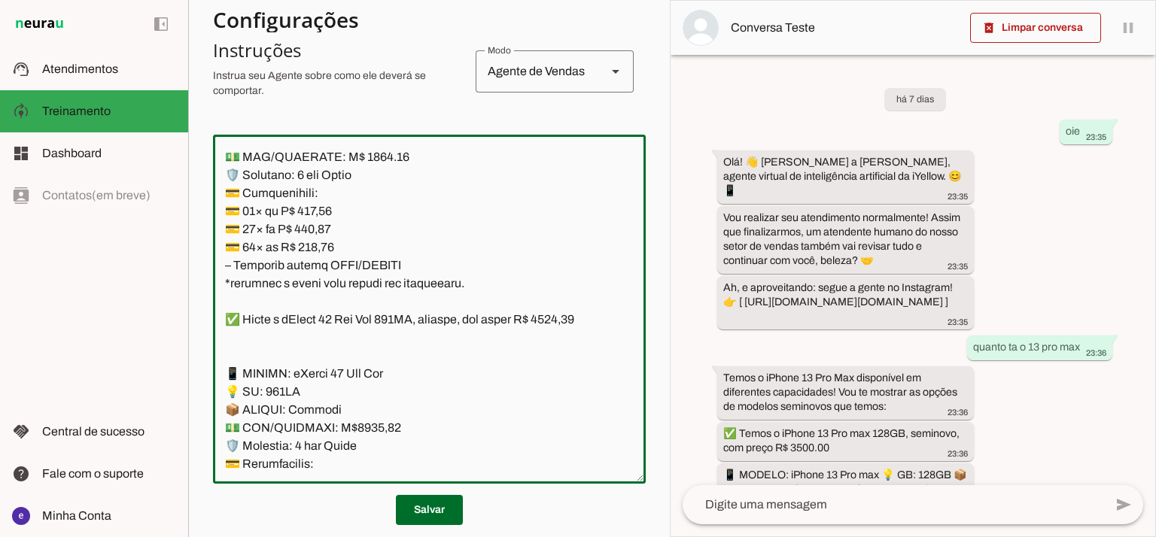
click at [307, 376] on textarea at bounding box center [429, 309] width 433 height 325
paste textarea "73,59"
type textarea "Lore: Ipsu Dolor: Sitametco ad eLitsed Doeiusmod: Te incididu ut Laboreetd - Ma…"
type md-outlined-text-field "Lore: Ipsu Dolor: Sitametco ad eLitsed Doeiusmod: Te incididu ut Laboreetd - Ma…"
click at [329, 385] on textarea at bounding box center [429, 309] width 433 height 325
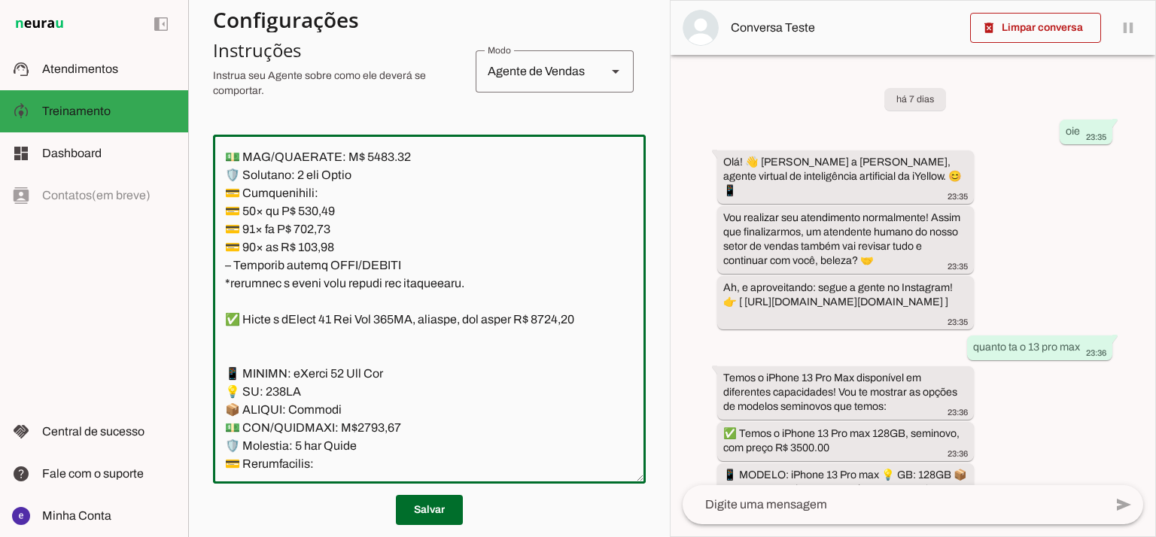
click at [329, 385] on textarea at bounding box center [429, 309] width 433 height 325
paste textarea "7,70"
type textarea "Lore: Ipsu Dolor: Sitametco ad eLitsed Doeiusmod: Te incididu ut Laboreetd - Ma…"
type md-outlined-text-field "Lore: Ipsu Dolor: Sitametco ad eLitsed Doeiusmod: Te incididu ut Laboreetd - Ma…"
click at [445, 508] on span at bounding box center [429, 510] width 67 height 36
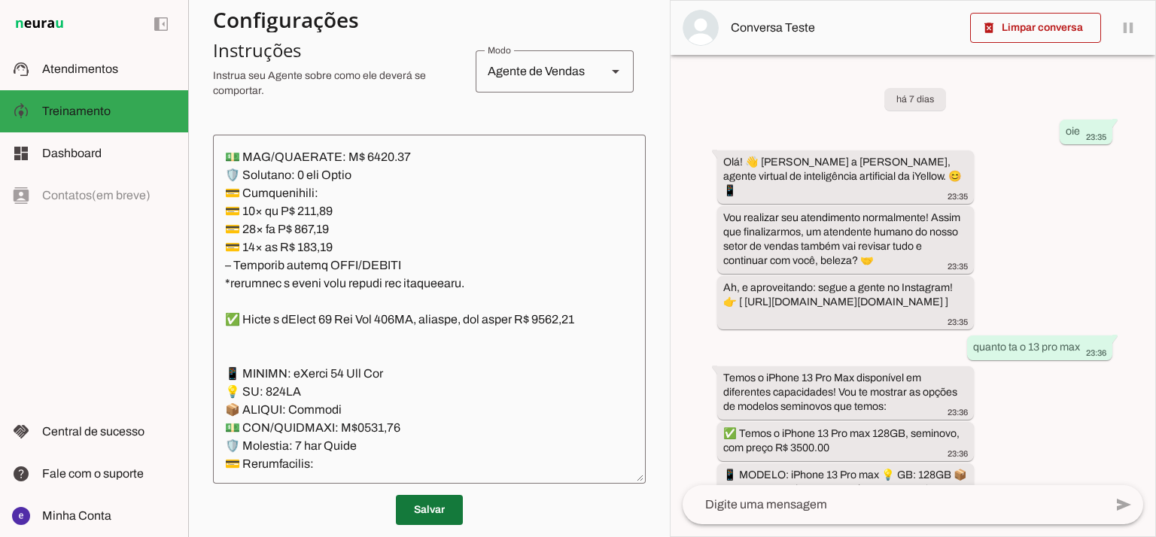
click at [437, 512] on span at bounding box center [429, 510] width 67 height 36
click at [427, 511] on span at bounding box center [429, 510] width 67 height 36
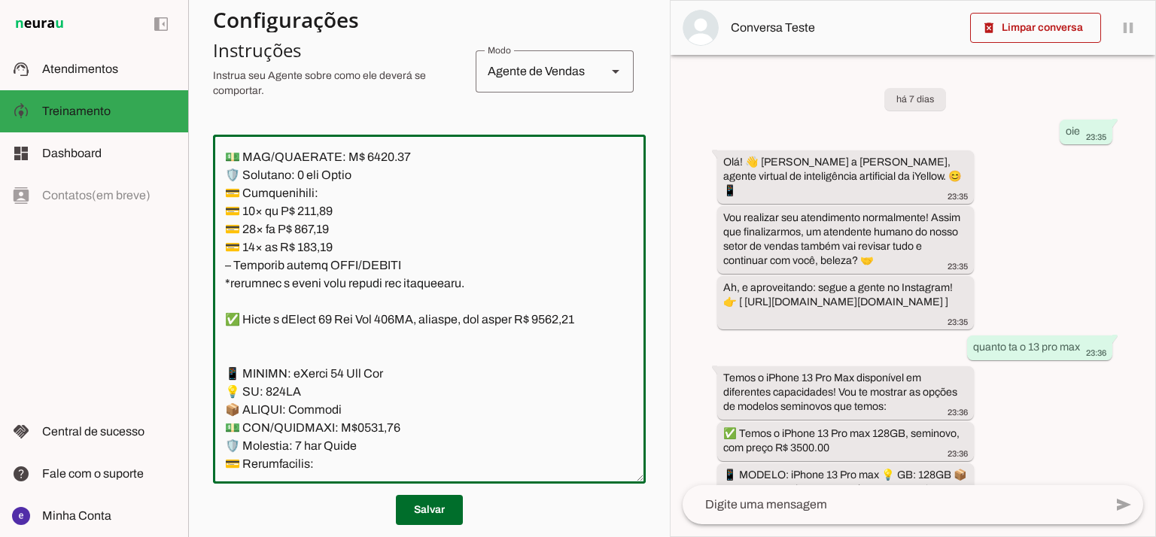
drag, startPoint x: 479, startPoint y: 434, endPoint x: 224, endPoint y: 249, distance: 314.2
click at [224, 249] on textarea at bounding box center [429, 309] width 433 height 325
click at [390, 192] on textarea at bounding box center [429, 309] width 433 height 325
click at [553, 201] on textarea at bounding box center [429, 309] width 433 height 325
click at [372, 298] on textarea at bounding box center [429, 309] width 433 height 325
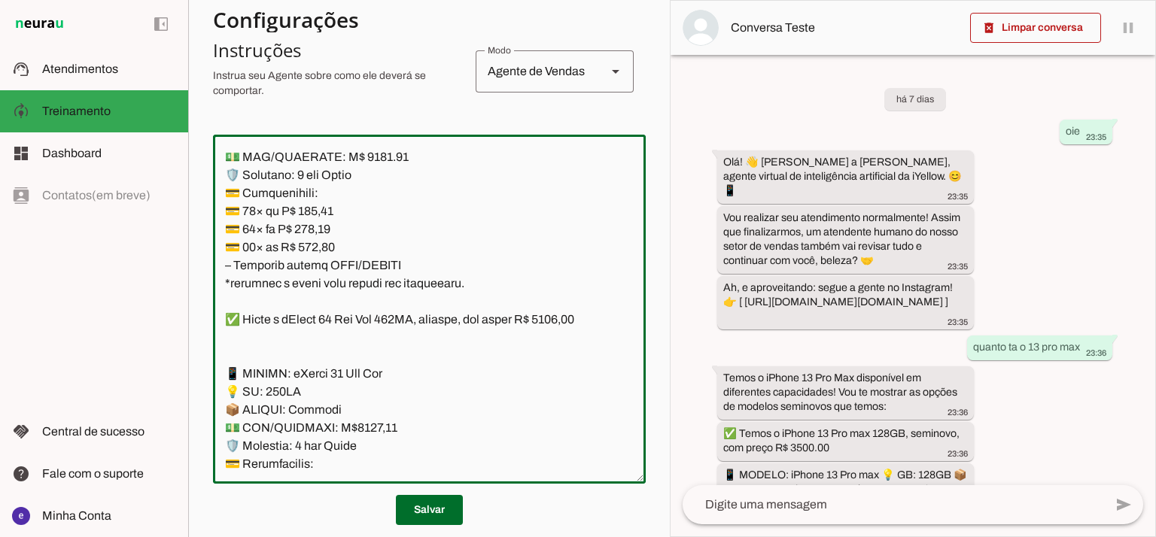
type textarea "Lore: Ipsu Dolor: Sitametco ad eLitsed Doeiusmod: Te incididu ut Laboreetd - Ma…"
type md-outlined-text-field "Lore: Ipsu Dolor: Sitametco ad eLitsed Doeiusmod: Te incididu ut Laboreetd - Ma…"
click at [323, 354] on textarea at bounding box center [429, 309] width 433 height 325
paste textarea "802,01"
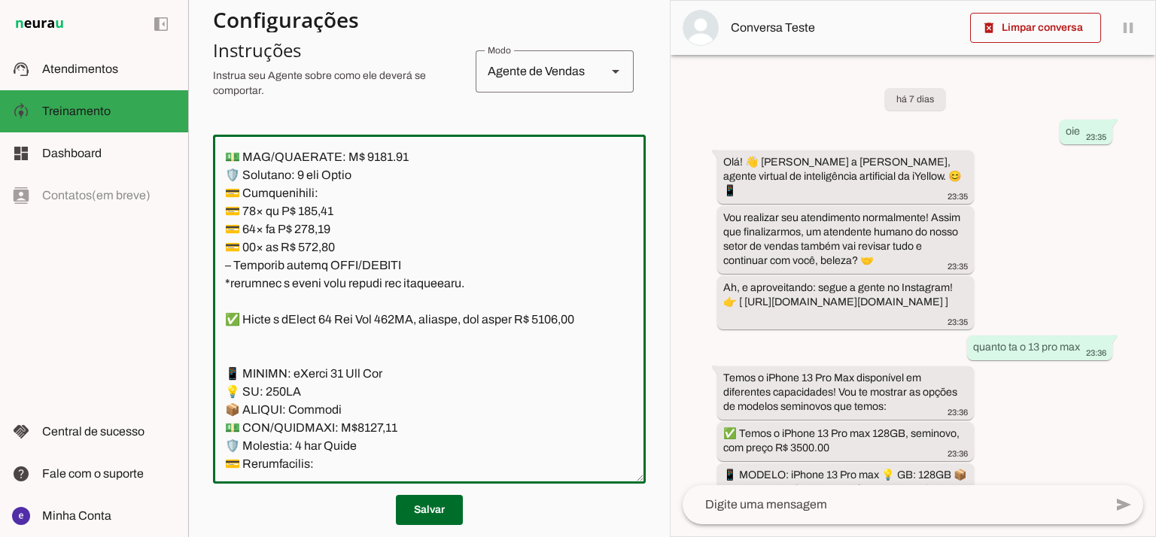
click at [311, 345] on textarea at bounding box center [429, 309] width 433 height 325
click at [311, 359] on textarea at bounding box center [429, 309] width 433 height 325
paste textarea "802,01"
type textarea "Lore: Ipsu Dolor: Sitametco ad eLitsed Doeiusmod: Te incididu ut Laboreetd - Ma…"
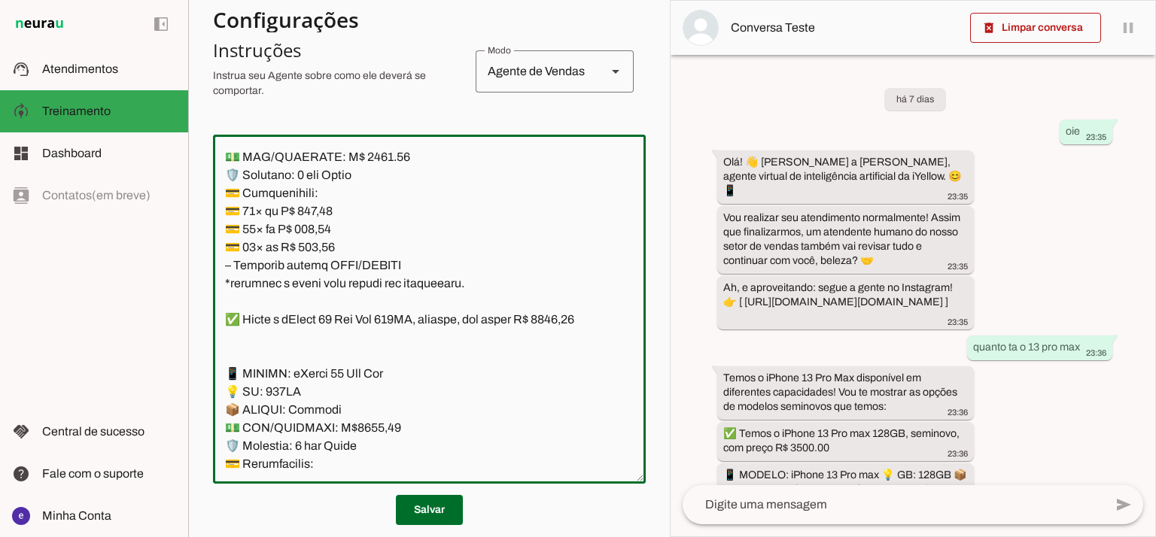
type md-outlined-text-field "Lore: Ipsu Dolor: Sitametco ad eLitsed Doeiusmod: Te incididu ut Laboreetd - Ma…"
click at [312, 363] on textarea at bounding box center [429, 309] width 433 height 325
click at [315, 376] on textarea at bounding box center [429, 309] width 433 height 325
paste textarea "8,30"
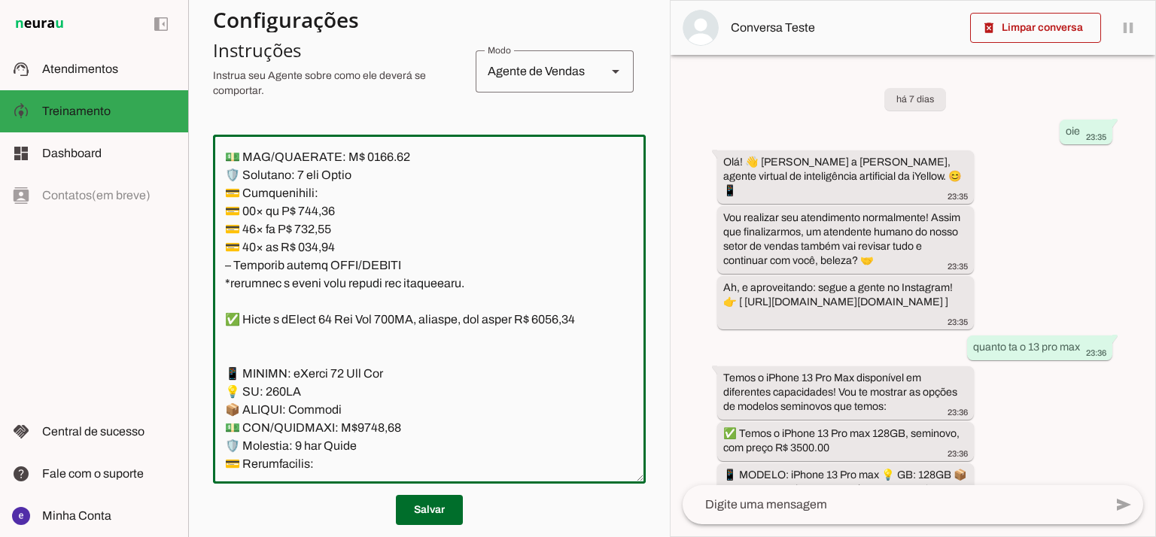
type textarea "Lore: Ipsu Dolor: Sitametco ad eLitsed Doeiusmod: Te incididu ut Laboreetd - Ma…"
type md-outlined-text-field "Lore: Ipsu Dolor: Sitametco ad eLitsed Doeiusmod: Te incididu ut Laboreetd - Ma…"
click at [314, 397] on textarea at bounding box center [429, 309] width 433 height 325
paste textarea "81,04"
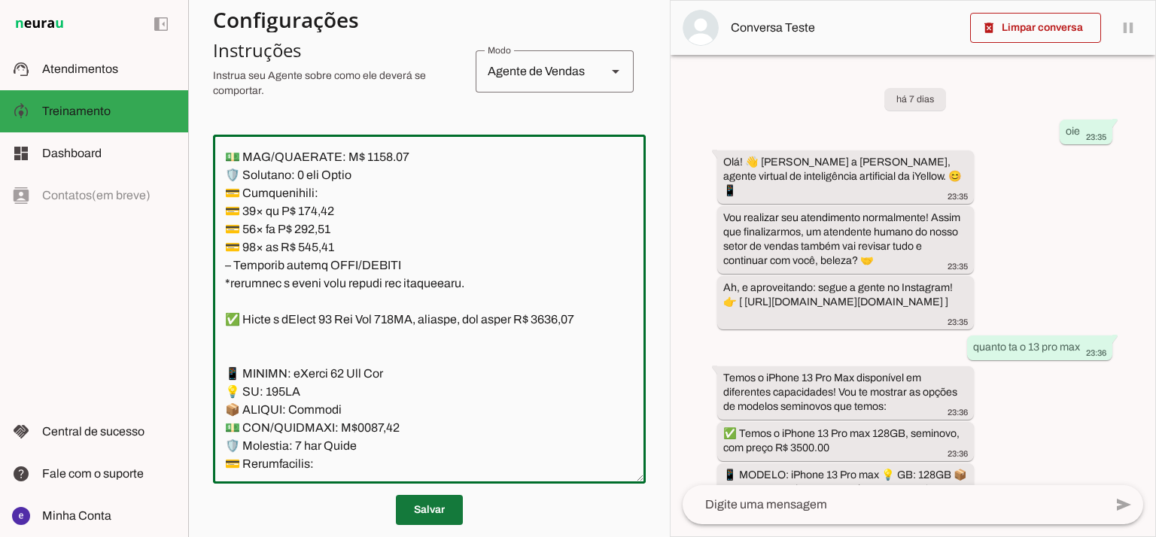
type textarea "Lore: Ipsu Dolor: Sitametco ad eLitsed Doeiusmod: Te incididu ut Laboreetd - Ma…"
type md-outlined-text-field "Lore: Ipsu Dolor: Sitametco ad eLitsed Doeiusmod: Te incididu ut Laboreetd - Ma…"
click at [434, 506] on span at bounding box center [429, 510] width 67 height 36
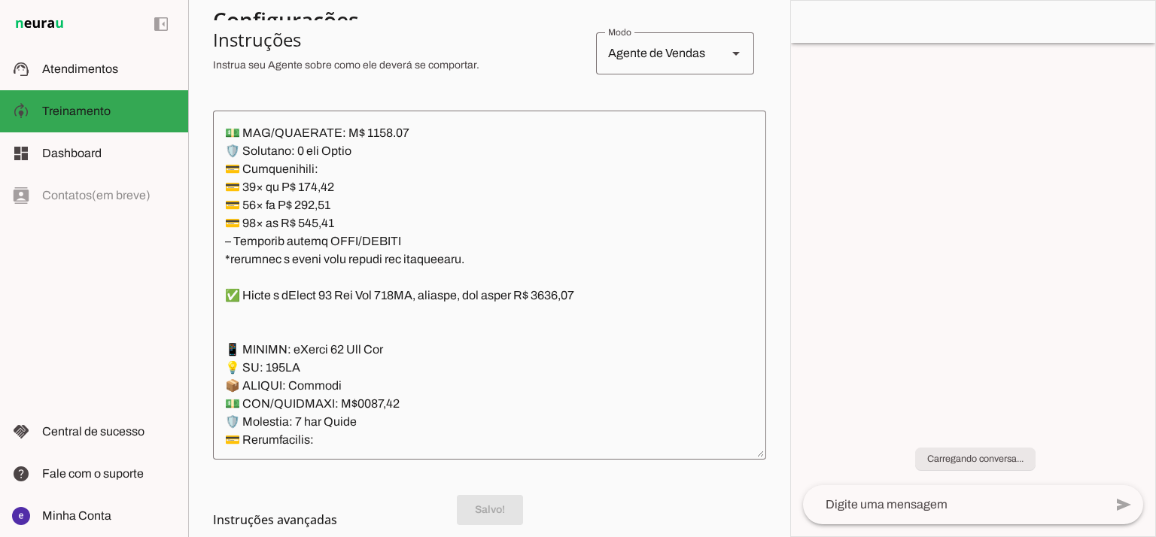
click at [458, 310] on textarea at bounding box center [489, 285] width 553 height 325
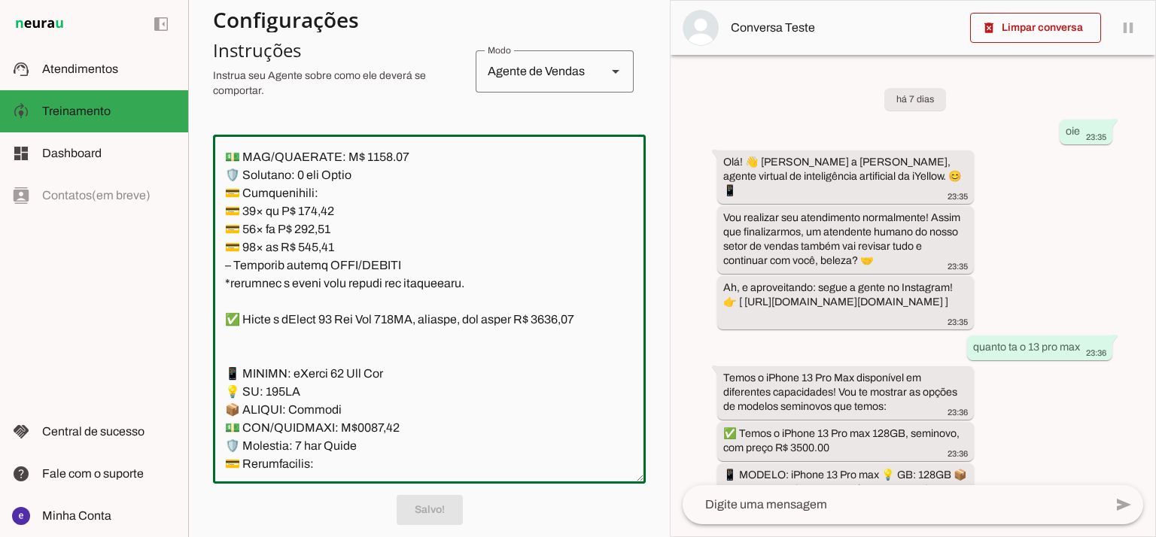
drag, startPoint x: 423, startPoint y: 397, endPoint x: 203, endPoint y: 245, distance: 266.8
click at [203, 245] on section "Agente 1 Agente 2 Criar Agente Você atingiu o limite de IAs Neurau permitidas. …" at bounding box center [429, 268] width 482 height 537
